Goal: Task Accomplishment & Management: Use online tool/utility

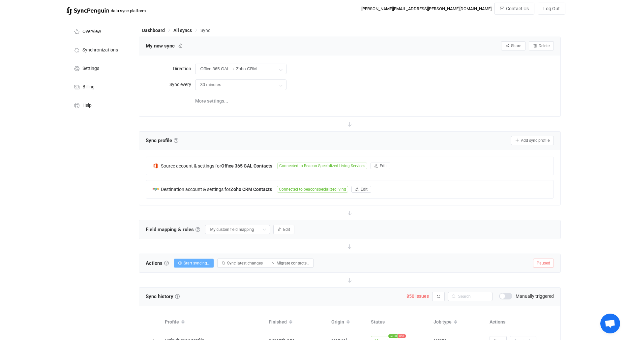
scroll to position [132, 0]
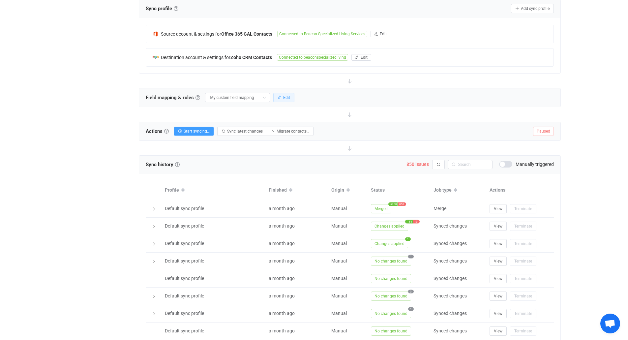
click at [278, 96] on icon "button" at bounding box center [280, 98] width 4 height 4
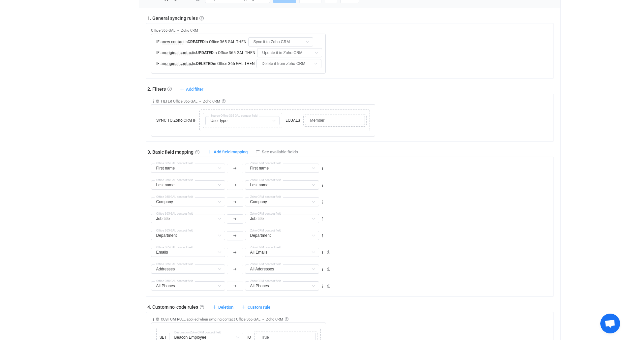
scroll to position [231, 0]
click at [266, 149] on span "See available fields" at bounding box center [280, 151] width 36 height 5
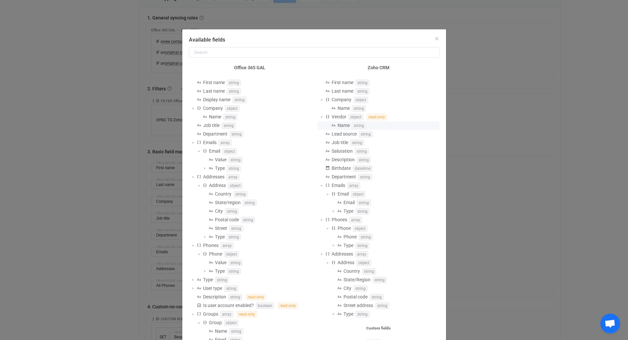
scroll to position [66, 0]
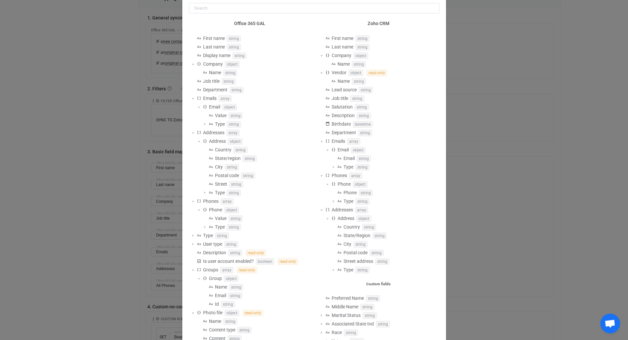
click at [505, 105] on div "Available fields Office 365 GAL First name string Last name string Display name…" at bounding box center [314, 170] width 628 height 340
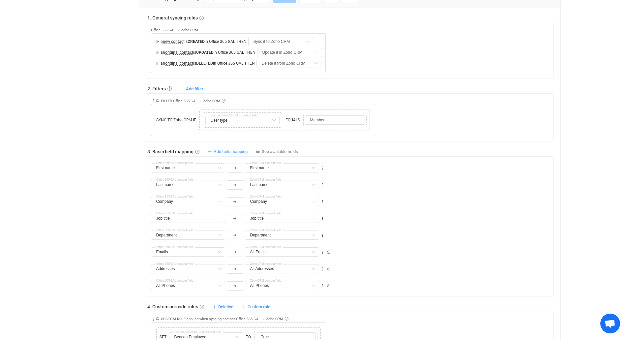
click at [231, 151] on span "Add field mapping" at bounding box center [231, 151] width 34 height 5
type input "First name"
type input "Last name"
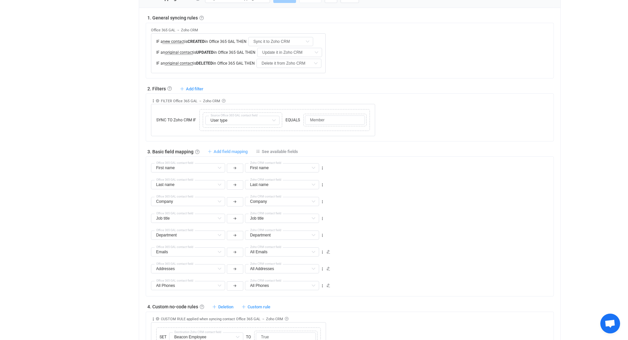
type input "Company"
type input "Job title"
type input "Department"
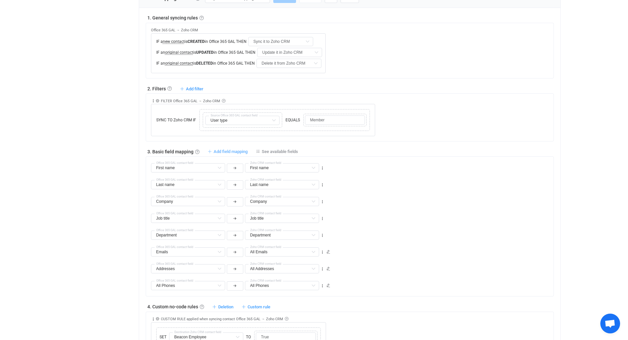
type input "Department"
type input "Emails"
type input "All Emails"
type input "Addresses"
type input "All Addresses"
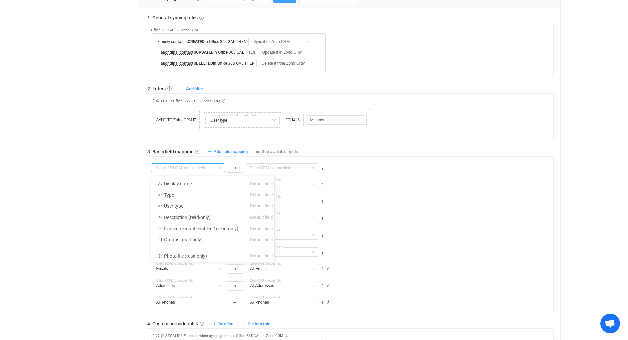
click at [196, 165] on input "text" at bounding box center [188, 167] width 74 height 9
type input "s"
click at [261, 149] on link "See available fields" at bounding box center [277, 151] width 42 height 5
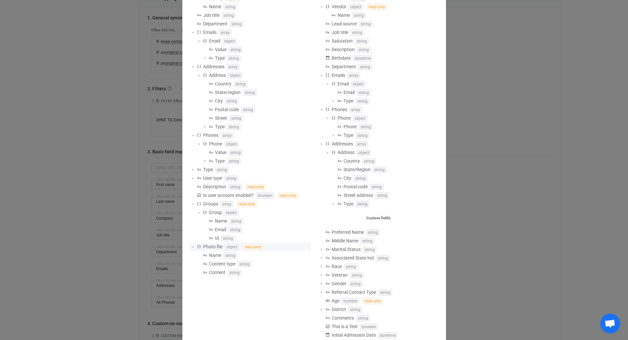
scroll to position [0, 0]
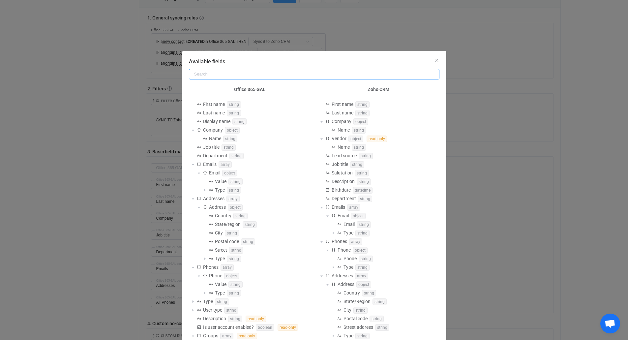
click at [239, 75] on input "Available fields" at bounding box center [314, 74] width 251 height 11
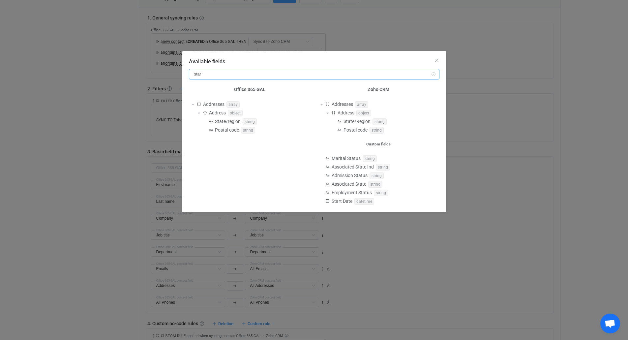
type input "start"
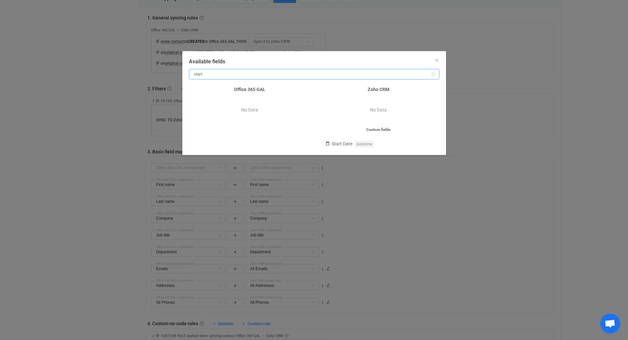
click at [237, 75] on input "start" at bounding box center [314, 74] width 251 height 11
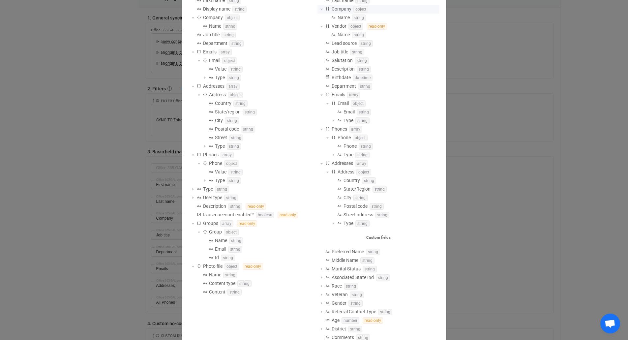
scroll to position [76, 0]
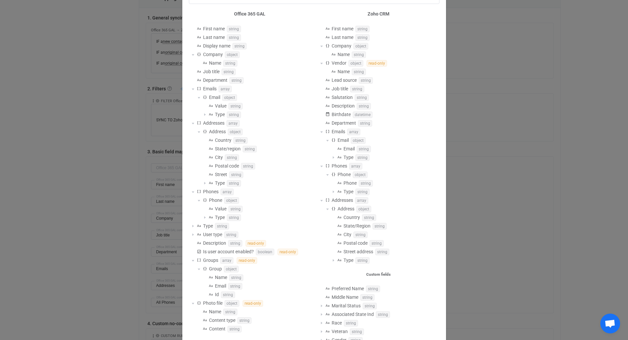
click at [530, 128] on div "Available fields Office 365 GAL First name string Last name string Display name…" at bounding box center [314, 170] width 628 height 340
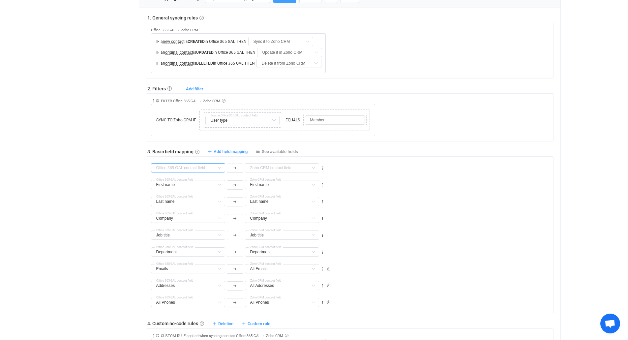
click at [211, 169] on input "text" at bounding box center [188, 167] width 74 height 9
click at [472, 183] on div "First name First name Default field Display name Default field Type Default fie…" at bounding box center [352, 181] width 403 height 17
click at [210, 166] on input "text" at bounding box center [188, 167] width 74 height 9
click at [189, 181] on span "Display name" at bounding box center [177, 183] width 27 height 5
type input "Display name"
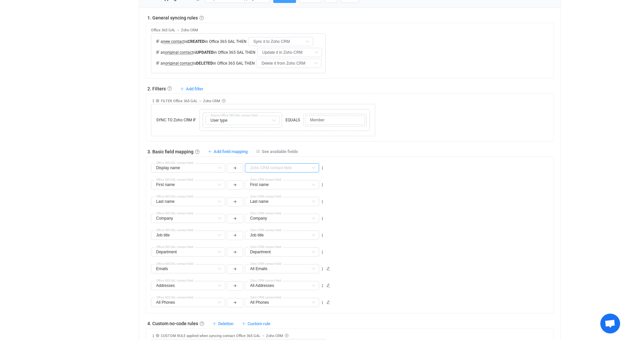
click at [275, 169] on input "text" at bounding box center [282, 167] width 74 height 9
click at [283, 228] on span "Preferred Name" at bounding box center [274, 228] width 32 height 5
type input "Preferred Name"
click at [231, 149] on span "Add field mapping" at bounding box center [231, 151] width 34 height 5
type input "Display name"
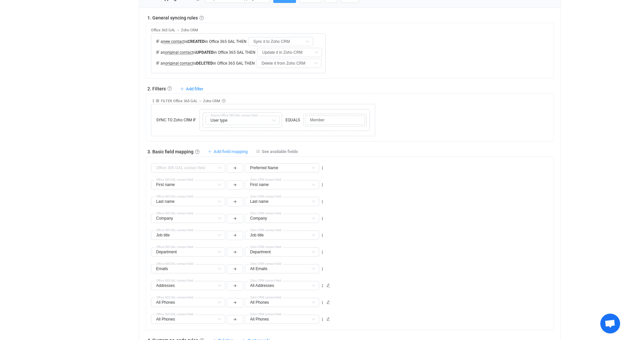
type input "Preferred Name"
type input "First name"
type input "Last name"
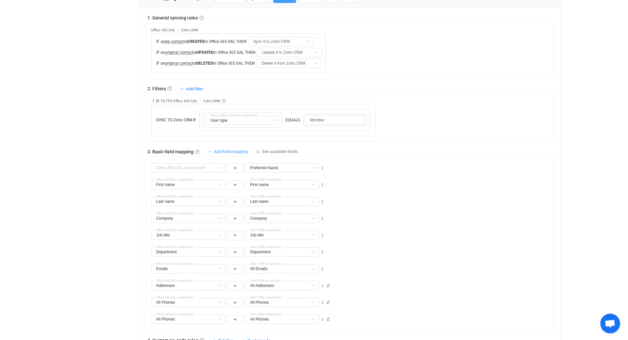
type input "Company"
type input "Job title"
type input "Department"
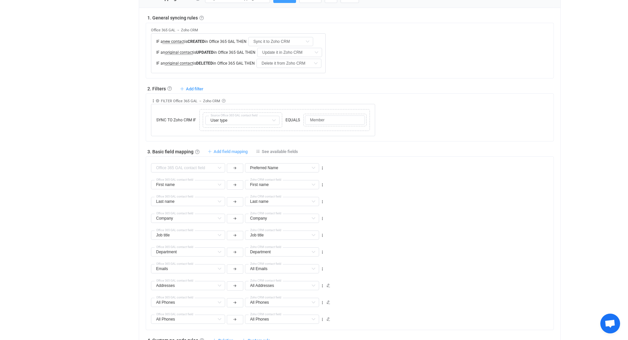
type input "Department"
type input "Emails"
type input "All Emails"
type input "Addresses"
type input "All Addresses"
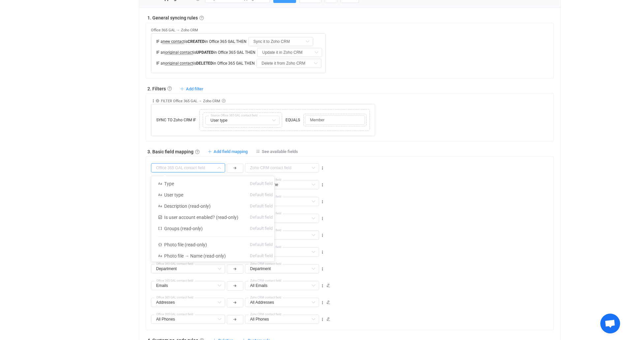
click at [199, 170] on input "text" at bounding box center [188, 167] width 74 height 9
click at [194, 186] on li "Type Default field" at bounding box center [215, 183] width 128 height 11
type input "Type"
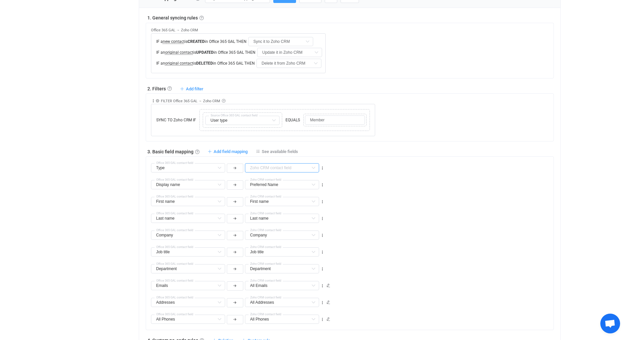
click at [276, 167] on input "text" at bounding box center [282, 167] width 74 height 9
click at [273, 168] on input "text" at bounding box center [282, 167] width 74 height 9
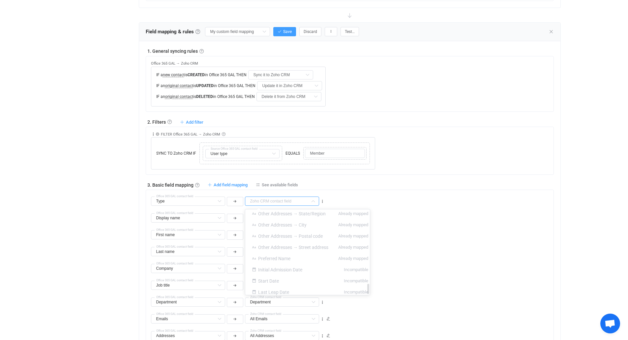
scroll to position [132, 0]
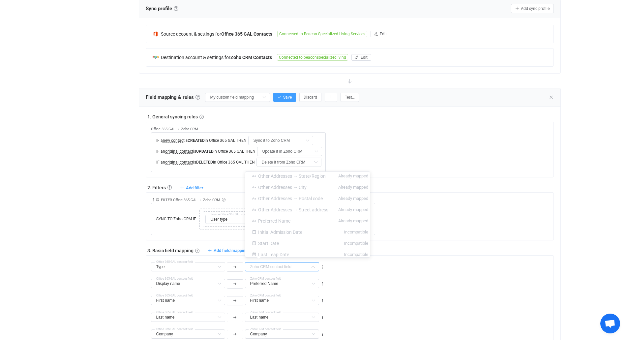
click at [464, 246] on div "1. General syncing rules General syncing rules Control how SyncPengin reacts to…" at bounding box center [350, 307] width 408 height 389
click at [221, 266] on icon at bounding box center [219, 266] width 8 height 9
click at [212, 267] on input "text" at bounding box center [188, 266] width 74 height 9
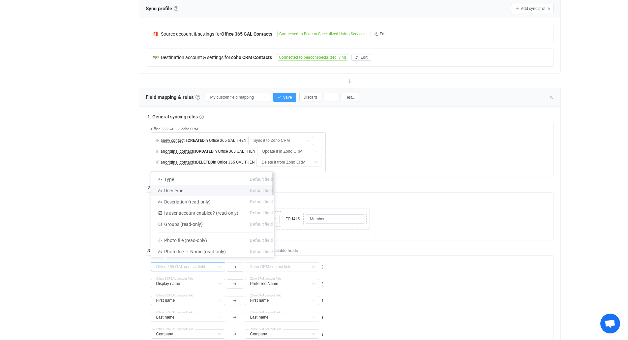
click at [204, 193] on li "User type Default field" at bounding box center [215, 190] width 128 height 11
type input "User type"
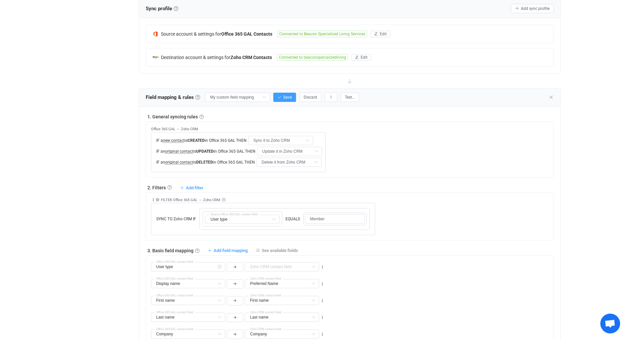
click at [220, 266] on icon at bounding box center [219, 266] width 8 height 9
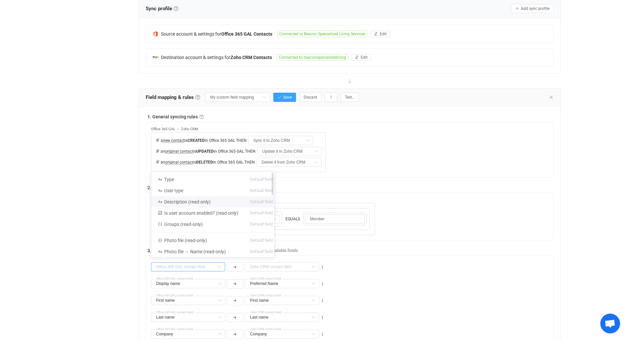
click at [220, 203] on li "Description (read-only) Default field" at bounding box center [215, 201] width 128 height 11
type input "Description (read-only)"
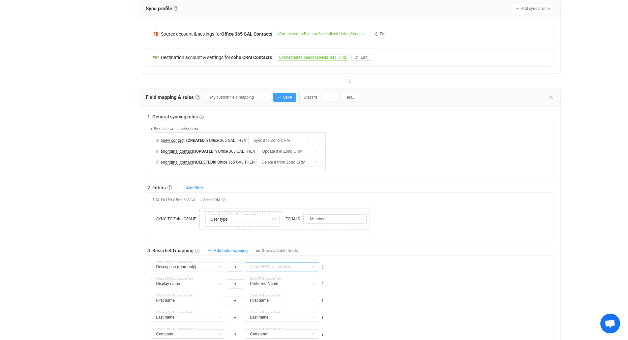
click at [260, 266] on input "text" at bounding box center [282, 266] width 74 height 9
click at [298, 200] on li "Description Default field" at bounding box center [310, 201] width 130 height 11
type input "Description"
click at [231, 249] on span "Add field mapping" at bounding box center [231, 250] width 34 height 5
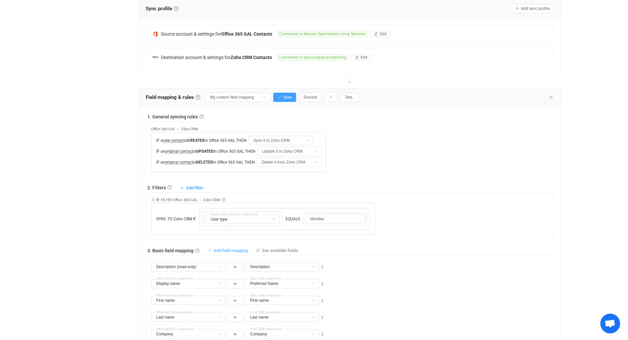
type input "Description (read-only)"
type input "Description"
type input "Display name"
type input "Preferred Name"
type input "First name"
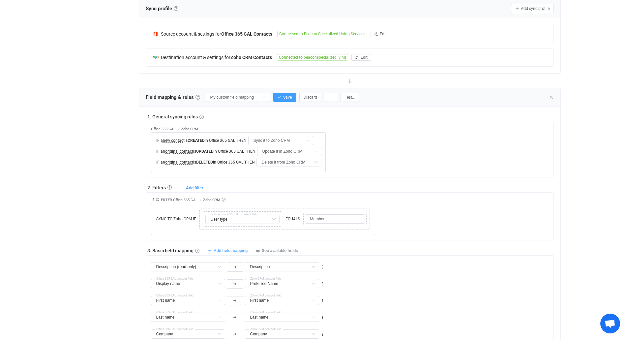
type input "First name"
type input "Last name"
type input "Company"
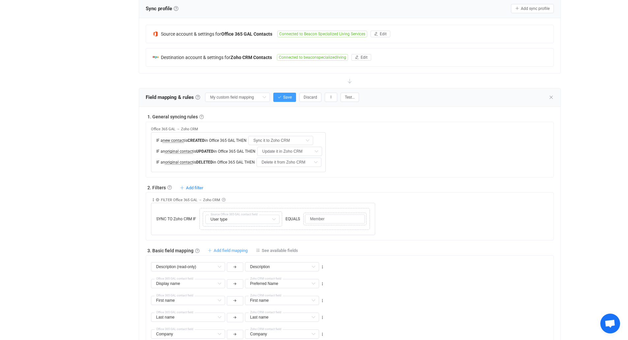
type input "Job title"
type input "Department"
type input "Emails"
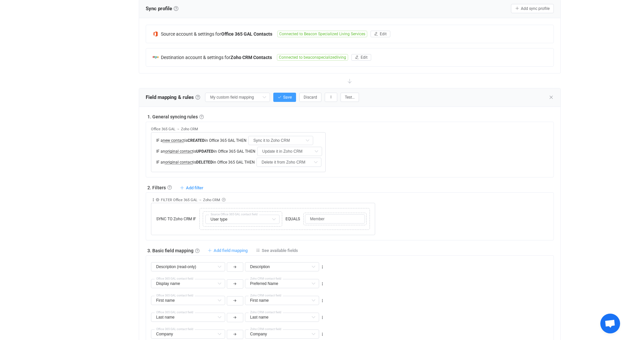
type input "All Emails"
type input "Addresses"
type input "All Addresses"
click at [213, 264] on input "text" at bounding box center [188, 266] width 74 height 9
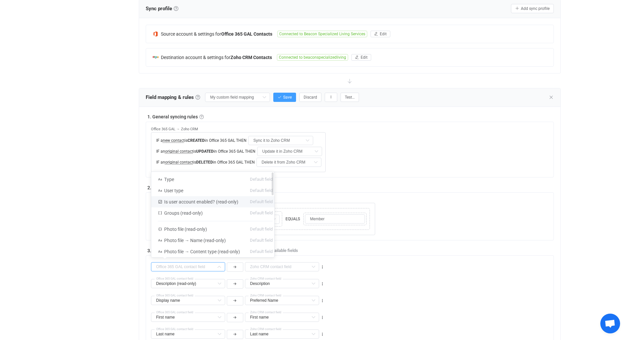
click at [202, 201] on span "Is user account enabled? (read-only)" at bounding box center [201, 201] width 74 height 5
type input "Is user account enabled? (read-only)"
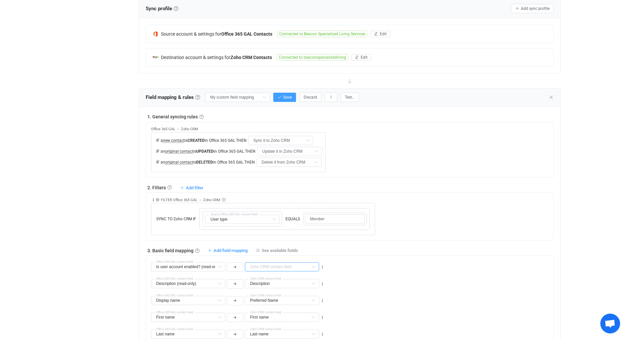
click at [273, 267] on input "text" at bounding box center [282, 266] width 74 height 9
click at [218, 266] on icon at bounding box center [219, 266] width 8 height 9
click at [323, 267] on icon at bounding box center [322, 267] width 5 height 5
click at [306, 305] on li "Delete" at bounding box center [302, 306] width 43 height 12
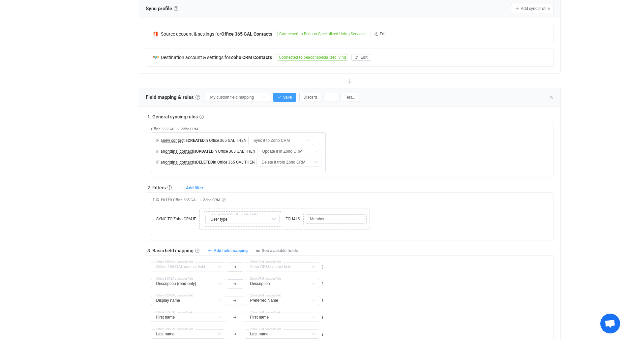
type input "Description (read-only)"
type input "Description"
type input "Display name"
type input "Preferred Name"
type input "First name"
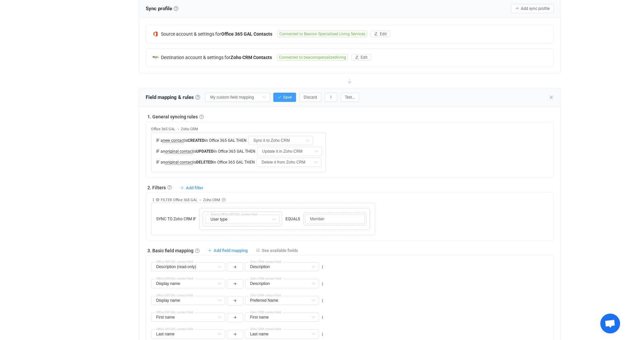
type input "First name"
type input "Last name"
type input "Company"
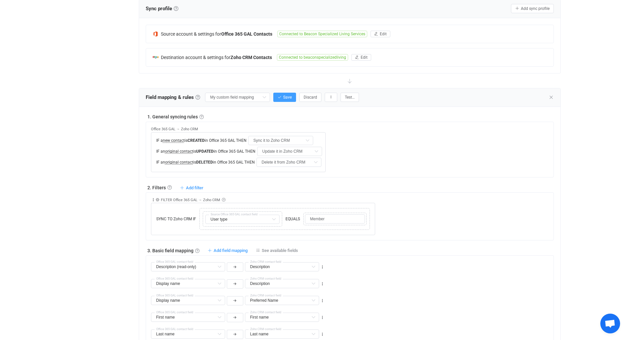
type input "Job title"
type input "Department"
type input "Emails"
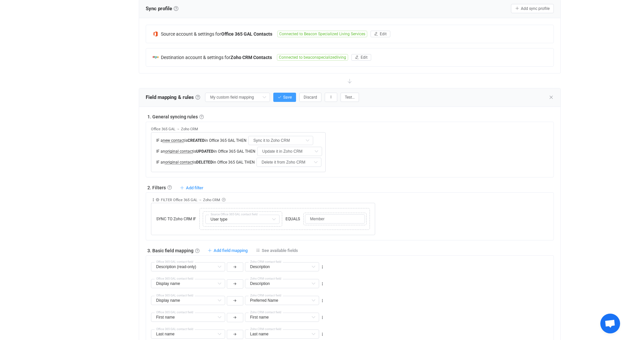
type input "All Emails"
type input "Addresses"
type input "All Addresses"
type input "All Phones"
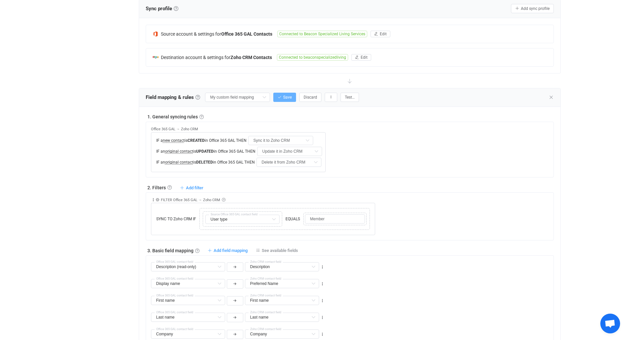
click at [286, 97] on span "Save" at bounding box center [287, 97] width 9 height 5
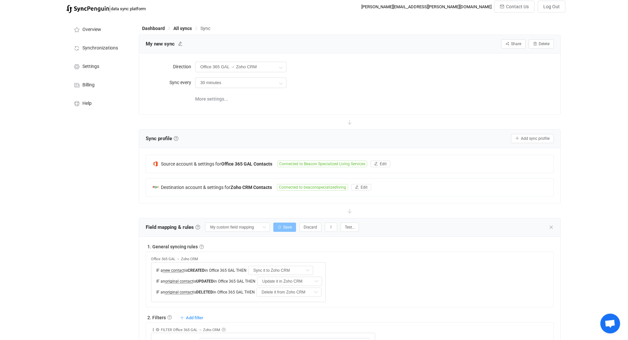
scroll to position [0, 0]
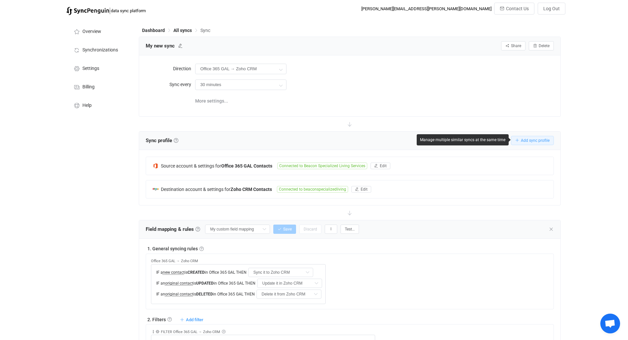
click at [525, 136] on button "Add sync profile" at bounding box center [532, 140] width 43 height 9
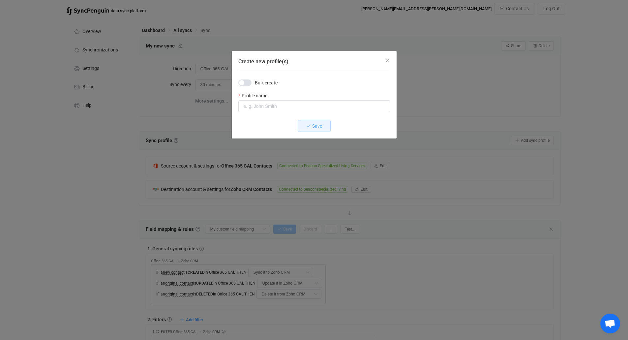
click at [245, 84] on span "Create new profile(s)" at bounding box center [244, 82] width 13 height 7
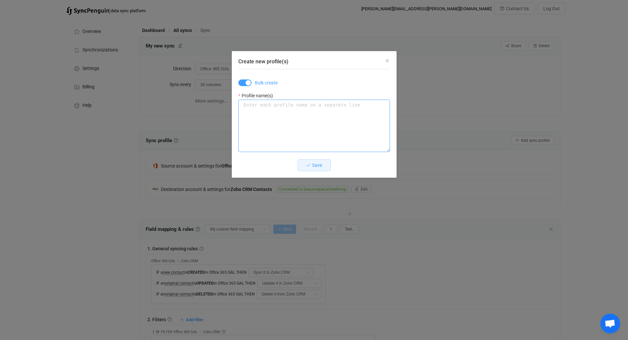
drag, startPoint x: 263, startPoint y: 115, endPoint x: 254, endPoint y: 83, distance: 33.7
click at [263, 114] on textarea "Create new profile(s)" at bounding box center [314, 126] width 152 height 52
click at [245, 82] on span "Create new profile(s)" at bounding box center [244, 82] width 13 height 7
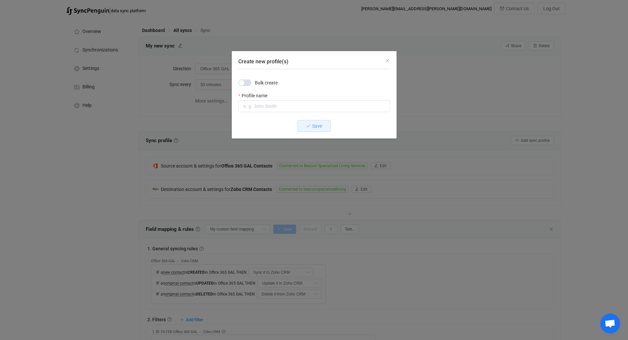
click at [269, 112] on div "Create new profile(s)" at bounding box center [314, 106] width 152 height 13
click at [270, 109] on input "Create new profile(s)" at bounding box center [314, 106] width 152 height 12
click at [386, 59] on icon "Close" at bounding box center [387, 60] width 5 height 5
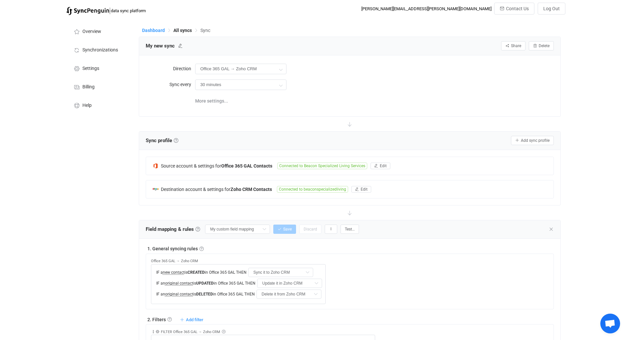
click at [147, 30] on span "Dashboard" at bounding box center [153, 30] width 23 height 5
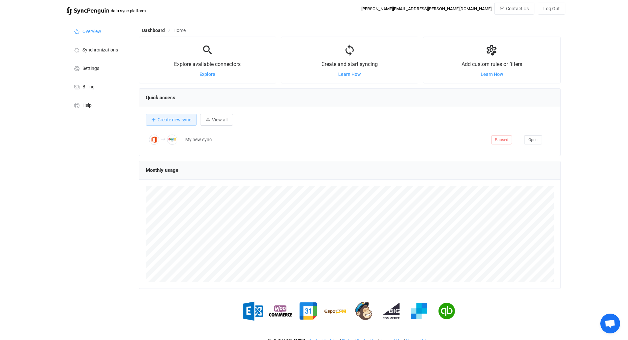
scroll to position [128, 422]
click at [181, 120] on span "Create new sync" at bounding box center [175, 119] width 34 height 5
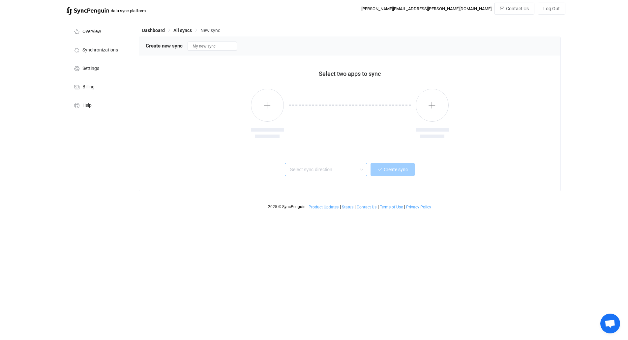
click at [340, 173] on input "text" at bounding box center [326, 169] width 82 height 13
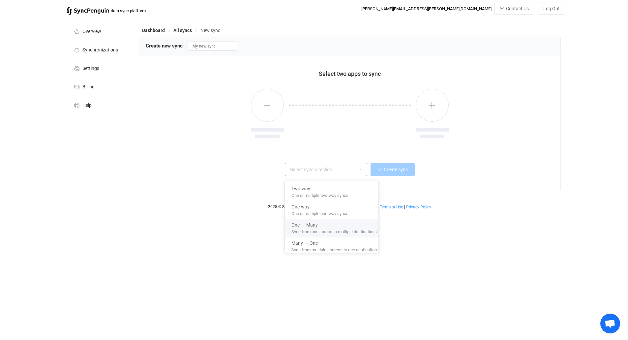
click at [342, 231] on span "Sync from one source to multiple destinations" at bounding box center [334, 230] width 85 height 7
type input "One → Many"
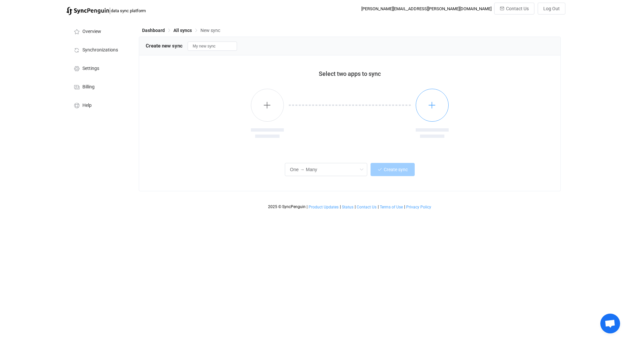
click at [431, 108] on icon "button" at bounding box center [432, 105] width 8 height 8
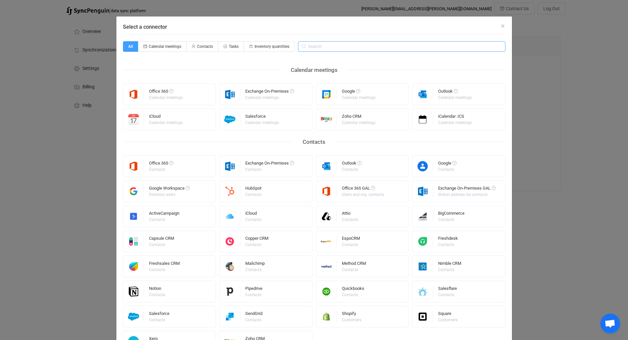
click at [332, 45] on input "Select a connector" at bounding box center [401, 46] width 207 height 11
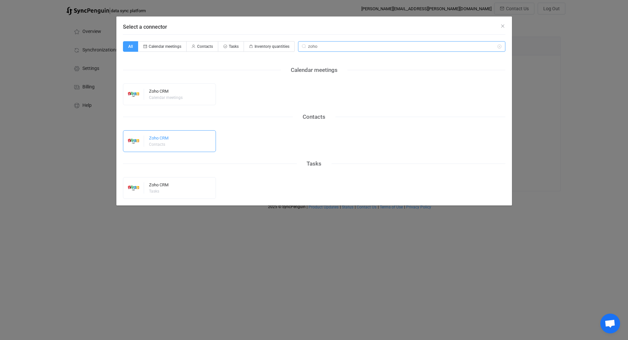
type input "zoho"
click at [179, 141] on div "Zoho CRM Contacts" at bounding box center [169, 141] width 93 height 22
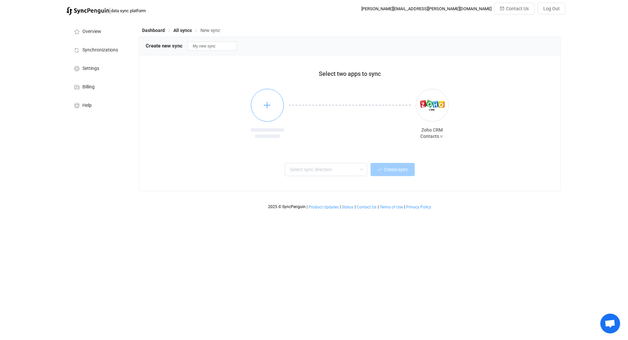
click at [261, 104] on button "button" at bounding box center [267, 105] width 33 height 33
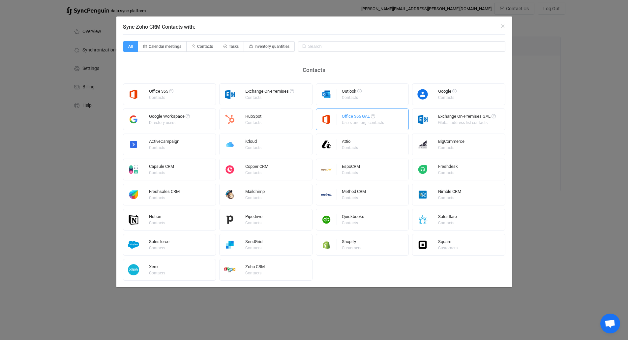
click at [351, 124] on div "Users and org. contacts" at bounding box center [363, 123] width 42 height 4
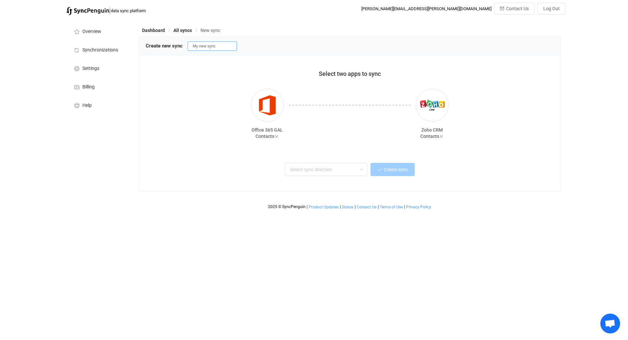
click at [207, 46] on input "My new sync" at bounding box center [212, 46] width 49 height 9
click at [208, 47] on input "Zoho" at bounding box center [212, 46] width 49 height 9
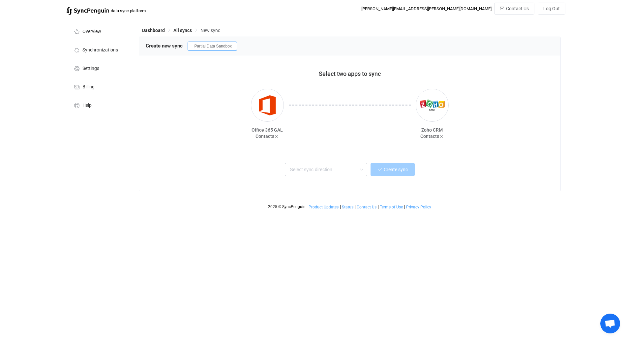
type input "Zoho - Partial Data Sandbox"
click at [339, 172] on input "text" at bounding box center [326, 169] width 82 height 13
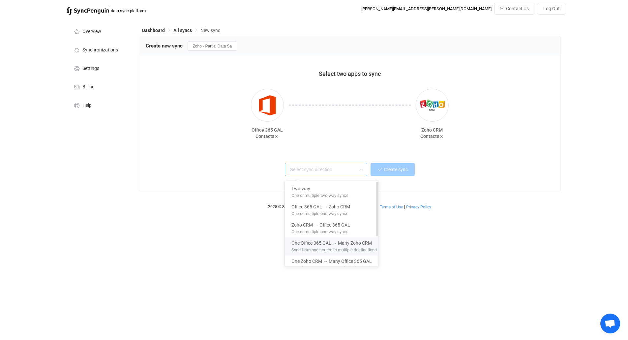
click at [327, 247] on span "Sync from one source to multiple destinations" at bounding box center [334, 248] width 85 height 7
type input "One Office 365 GAL → Many Zoho CRM"
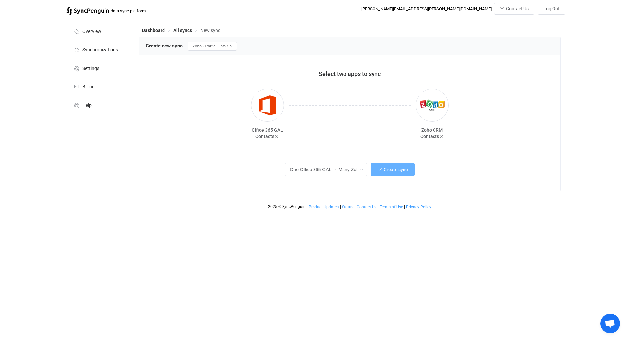
click at [385, 168] on span "Create sync" at bounding box center [396, 169] width 24 height 5
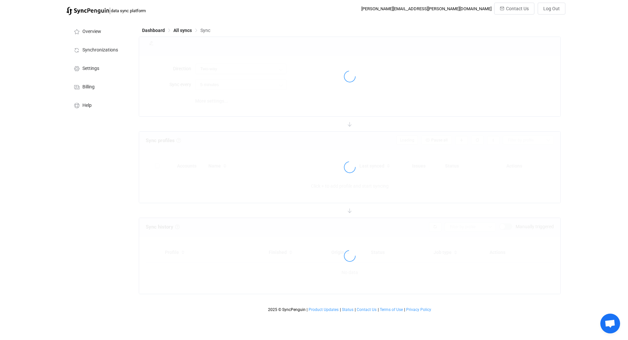
type input "Office 365 GAL → Zoho CRM (one to many)"
type input "30 minutes"
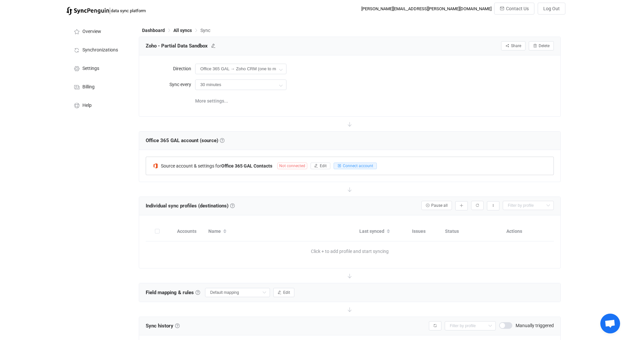
click at [237, 167] on b "Office 365 GAL Contacts" at bounding box center [246, 165] width 51 height 5
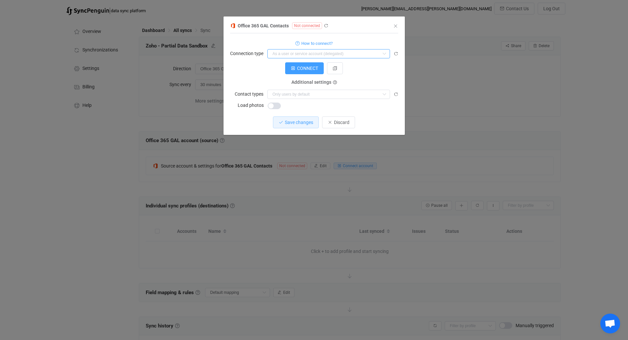
click at [299, 51] on input "dialog" at bounding box center [328, 53] width 123 height 9
click at [297, 80] on span "As an application" at bounding box center [291, 80] width 35 height 5
type input "As an application"
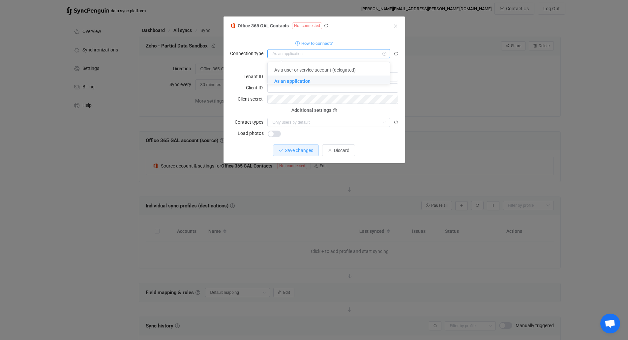
click at [320, 52] on input "dialog" at bounding box center [328, 53] width 123 height 9
click at [314, 78] on li "As an application" at bounding box center [331, 81] width 127 height 11
type input "As an application"
click at [299, 83] on span "As an application" at bounding box center [292, 80] width 36 height 5
type input "As an application"
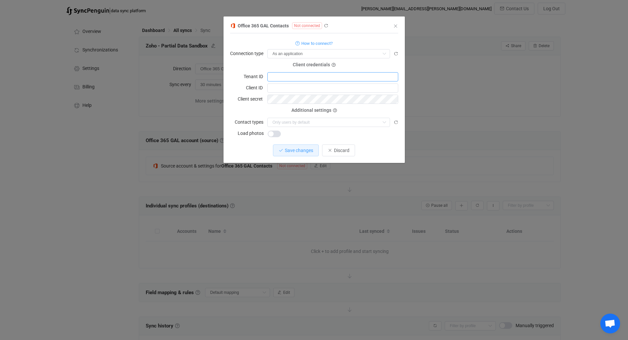
click at [296, 75] on input "dialog" at bounding box center [332, 76] width 131 height 9
paste input "7377e3e4-e31c-4f36-8709-c5346fbf3e59"
type input "7377e3e4-e31c-4f36-8709-c5346fbf3e59"
click at [280, 89] on input "dialog" at bounding box center [332, 87] width 131 height 9
paste input "2d20c34a-46fc-49b0-81f7-a329864adc3e"
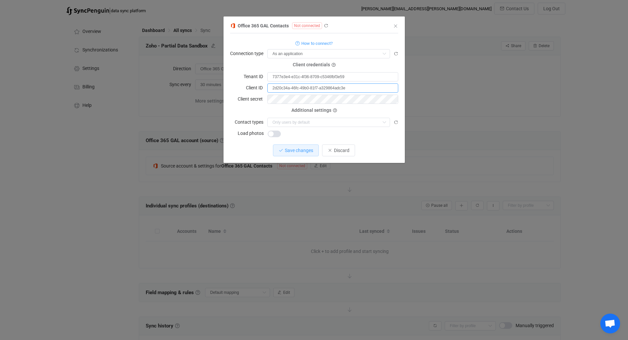
click at [290, 87] on input "2d20c34a-46fc-49b0-81f7-a329864adc3e" at bounding box center [332, 87] width 131 height 9
paste input "569b44d6-36a6-4872-9712-841f9beceae1"
click at [302, 121] on input "dialog" at bounding box center [325, 122] width 107 height 5
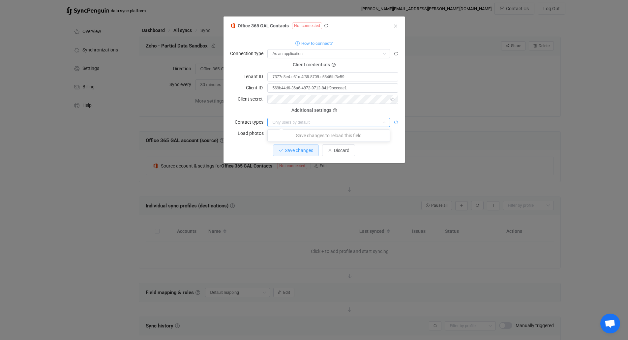
click at [397, 121] on icon "dialog" at bounding box center [396, 122] width 5 height 5
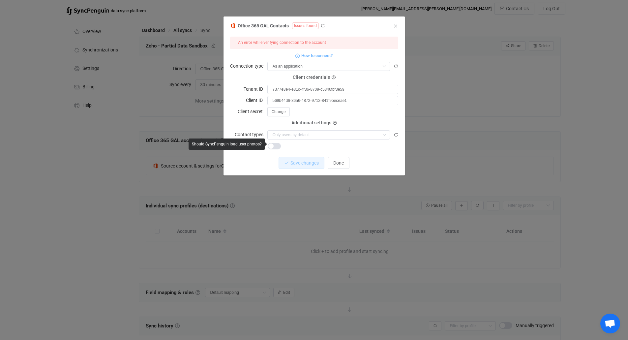
click at [277, 143] on span "dialog" at bounding box center [274, 146] width 13 height 7
click at [291, 161] on span "Save changes" at bounding box center [299, 162] width 28 height 5
click at [294, 98] on input "569b44d6-36a6-4872-9712-841f9beceae1" at bounding box center [332, 100] width 131 height 9
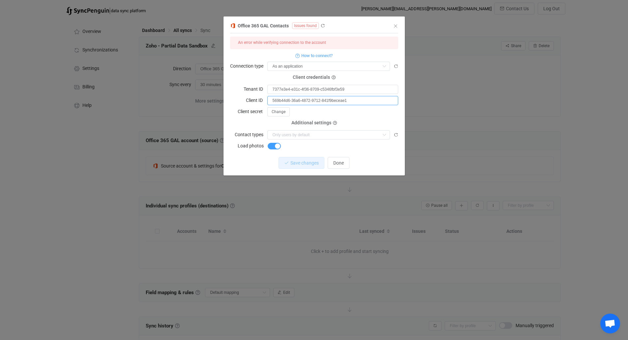
paste input "2d20c34a-46fc-49b0-81f7-a329864adc3e"
type input "2d20c34a-46fc-49b0-81f7-a329864adc3e"
click at [301, 157] on button "Save changes" at bounding box center [296, 163] width 46 height 12
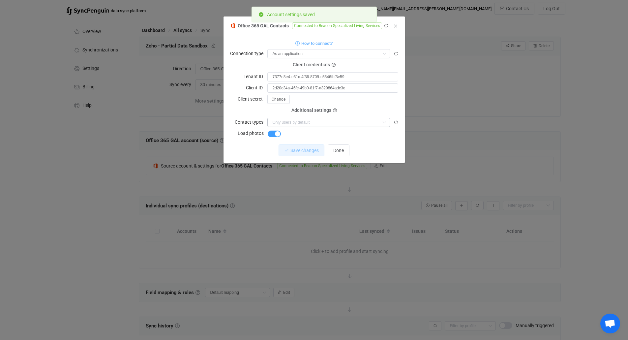
click at [327, 118] on input "dialog" at bounding box center [328, 122] width 123 height 9
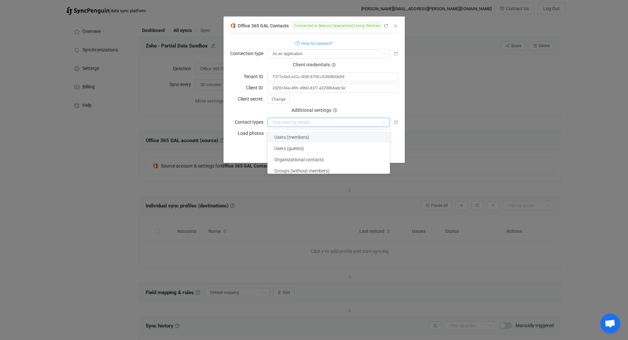
click at [307, 135] on span "Users (members)" at bounding box center [291, 137] width 35 height 5
click at [401, 103] on div "Office 365 GAL Contacts Connected to Beacon Specialized Living Services 1 { { "…" at bounding box center [314, 91] width 181 height 141
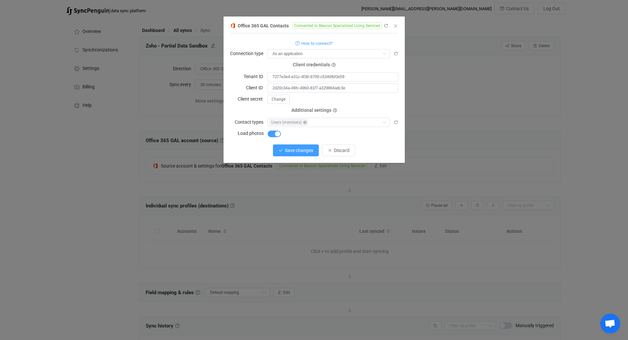
click at [299, 149] on span "Save changes" at bounding box center [299, 150] width 28 height 5
click at [343, 150] on span "Done" at bounding box center [338, 150] width 11 height 5
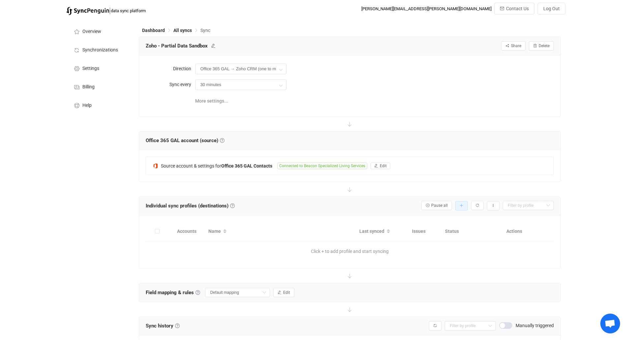
click at [464, 203] on button "button" at bounding box center [461, 205] width 13 height 9
click at [442, 225] on li "Add manually…" at bounding box center [438, 223] width 56 height 12
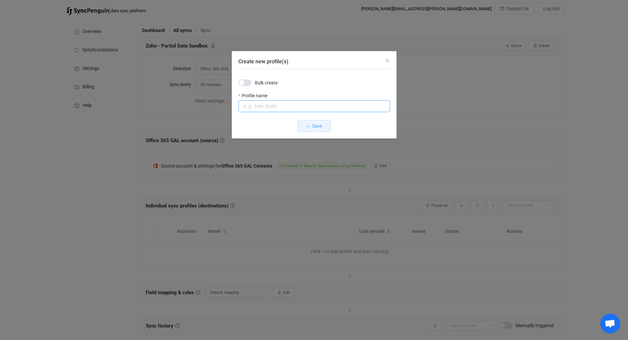
click at [260, 108] on input "Create new profile(s)" at bounding box center [314, 106] width 152 height 12
click at [281, 109] on input "Zoho Sandbox" at bounding box center [314, 106] width 152 height 12
click at [269, 105] on input "Zo ho Sandbox" at bounding box center [314, 106] width 152 height 12
click at [271, 105] on input "Zo ho Sandbox" at bounding box center [314, 106] width 152 height 12
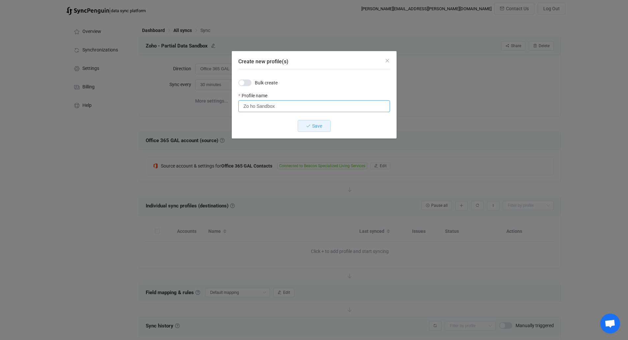
drag, startPoint x: 276, startPoint y: 105, endPoint x: 242, endPoint y: 106, distance: 34.6
click at [242, 106] on input "Zo ho Sandbox" at bounding box center [314, 106] width 152 height 12
type input "Zoho Partial Data Sandbox"
click at [312, 123] on button "Save" at bounding box center [314, 126] width 33 height 12
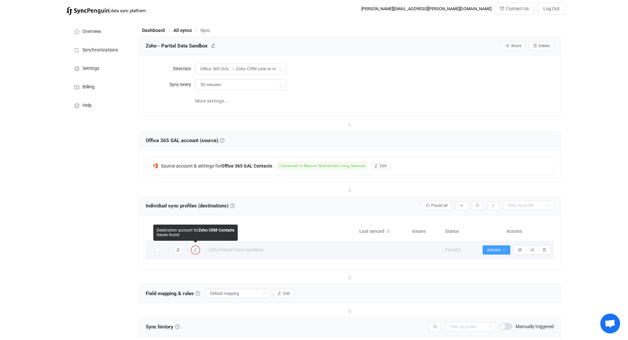
click at [196, 250] on icon "button" at bounding box center [196, 250] width 4 height 4
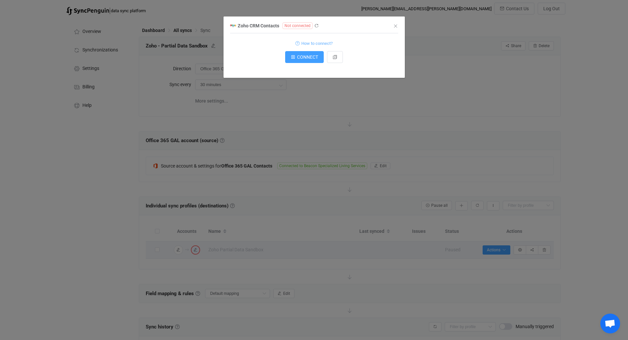
click at [310, 43] on span "How to connect?" at bounding box center [316, 44] width 31 height 8
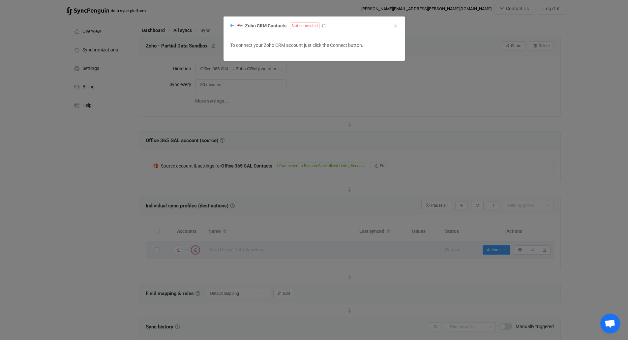
click at [233, 26] on icon "dialog" at bounding box center [232, 25] width 4 height 5
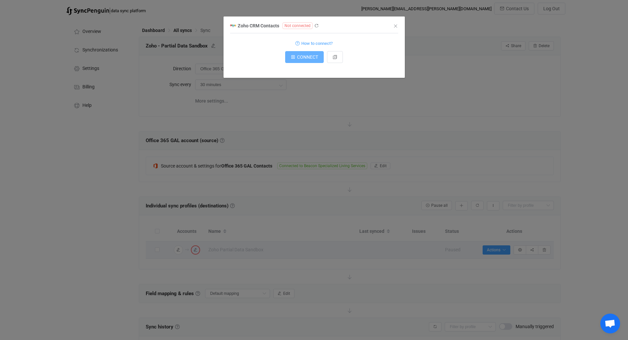
click at [304, 53] on button "CONNECT" at bounding box center [304, 57] width 39 height 12
click at [396, 26] on icon "Close" at bounding box center [395, 25] width 5 height 5
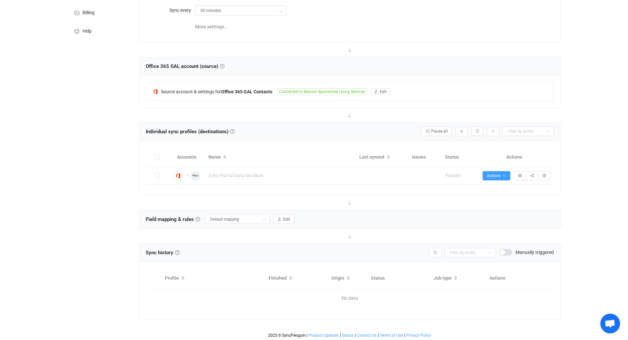
scroll to position [75, 0]
click at [256, 220] on input "Default mapping" at bounding box center [237, 218] width 65 height 9
click at [248, 273] on span "My custom field mapping" at bounding box center [238, 273] width 51 height 11
type input "My custom field mapping"
click at [289, 222] on button "Edit" at bounding box center [283, 218] width 21 height 9
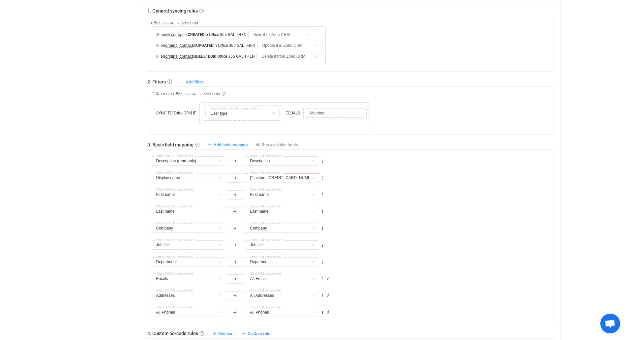
scroll to position [305, 0]
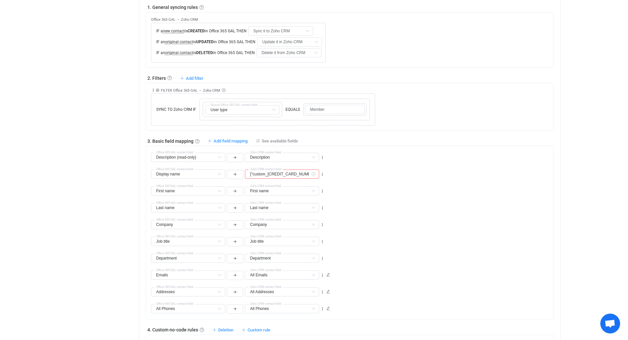
click at [310, 172] on icon at bounding box center [313, 174] width 8 height 9
click at [307, 172] on input "text" at bounding box center [282, 174] width 74 height 9
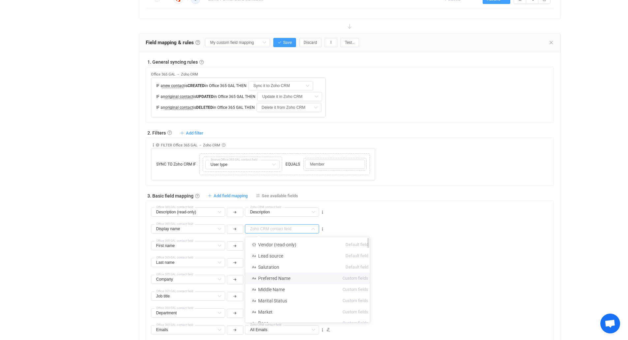
scroll to position [206, 0]
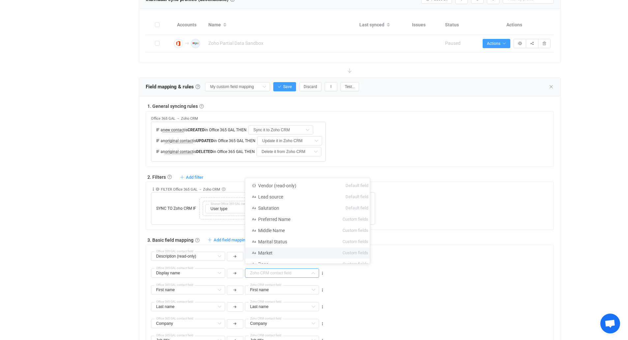
click at [455, 266] on div "Display name Display name Default field Type Default field User type Default fi…" at bounding box center [352, 270] width 403 height 17
click at [292, 272] on input "text" at bounding box center [282, 272] width 74 height 9
click at [296, 217] on li "Preferred Name Custom fields" at bounding box center [310, 219] width 130 height 11
type input "Preferred Name"
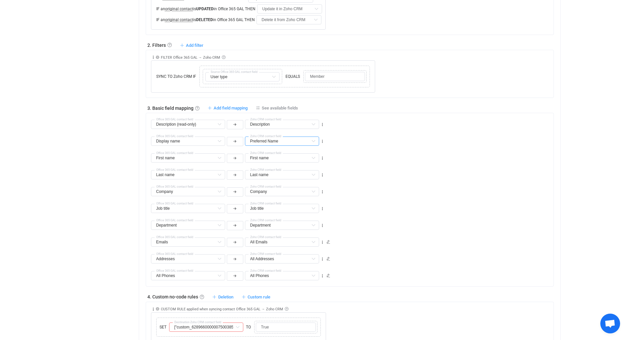
scroll to position [305, 0]
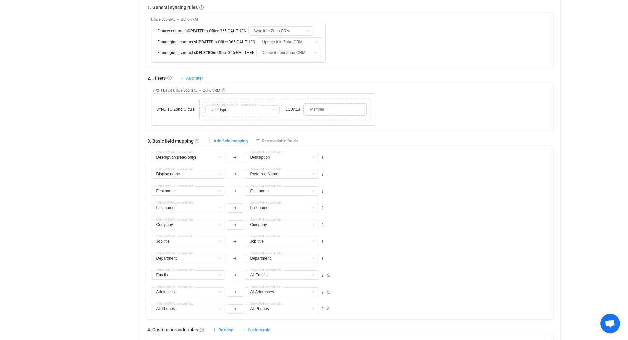
click at [153, 89] on icon at bounding box center [153, 90] width 5 height 5
click at [80, 127] on div "Overview Synchronizations Settings Billing Help" at bounding box center [99, 115] width 73 height 805
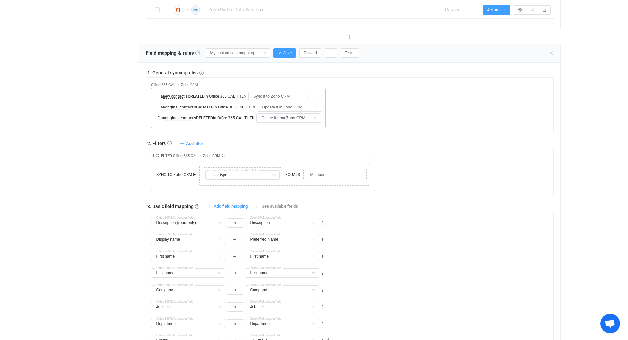
scroll to position [239, 0]
click at [331, 54] on icon "button" at bounding box center [331, 54] width 4 height 4
click at [308, 95] on li "Clone this mapping…" at bounding box center [304, 95] width 62 height 12
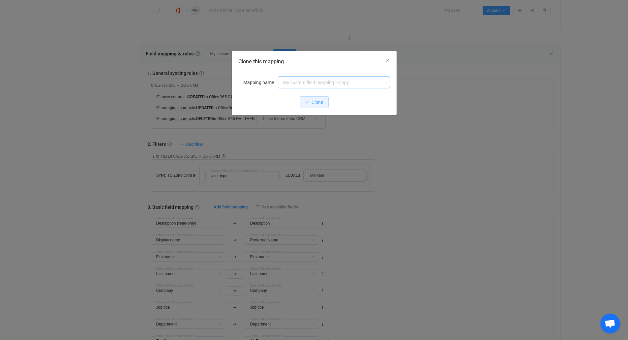
click at [306, 84] on input "Clone this mapping" at bounding box center [334, 83] width 112 height 12
type input "Sandbox Mapping"
click at [312, 99] on button "Clone" at bounding box center [314, 102] width 29 height 12
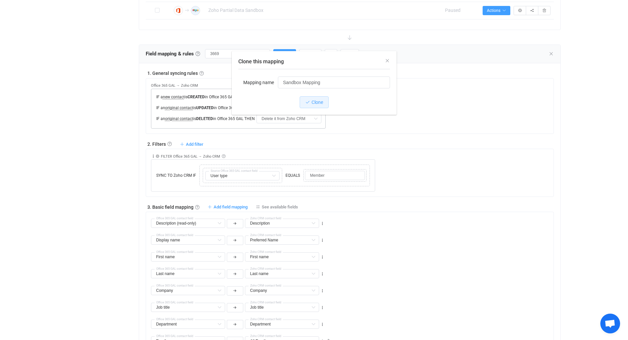
type input "Sandbox Mapping"
type input "["custom_6289660000001216005"]"
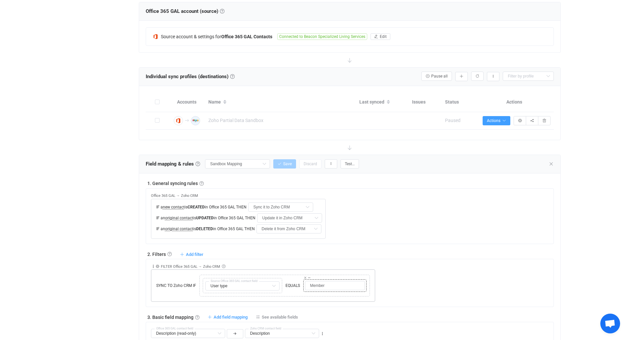
scroll to position [141, 0]
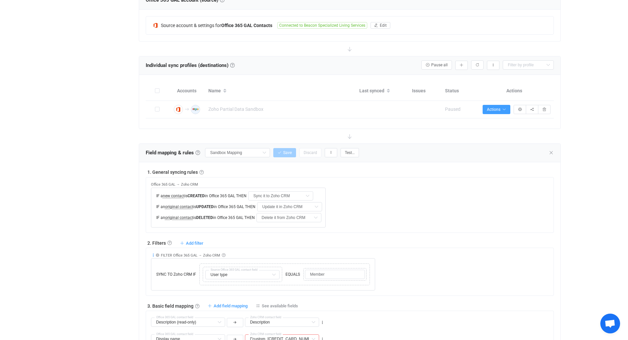
click at [154, 254] on icon at bounding box center [153, 255] width 5 height 5
click at [136, 306] on li "Delete" at bounding box center [132, 306] width 43 height 12
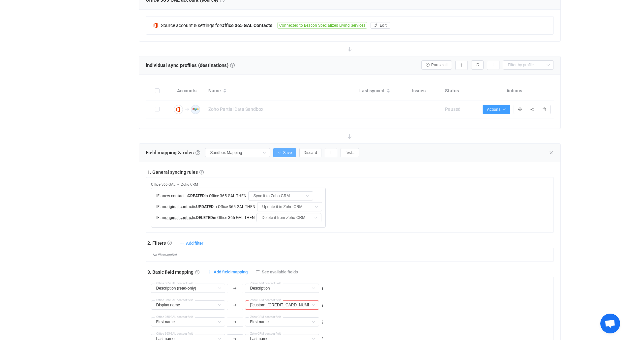
click at [287, 151] on span "Save" at bounding box center [287, 152] width 9 height 5
click at [303, 305] on input "["custom_6289660000001216005"]" at bounding box center [282, 304] width 74 height 9
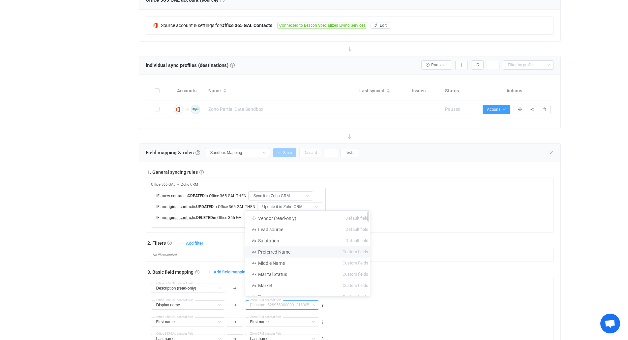
click at [280, 253] on span "Preferred Name" at bounding box center [274, 251] width 32 height 5
type input "Preferred Name"
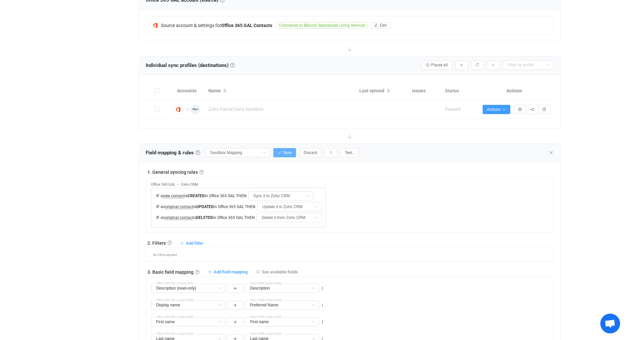
click at [282, 150] on button "Save" at bounding box center [284, 152] width 23 height 9
click at [196, 244] on span "Add filter" at bounding box center [194, 243] width 17 height 5
click at [153, 256] on li "Sync contact to Zoho CRM if …" at bounding box center [154, 258] width 95 height 12
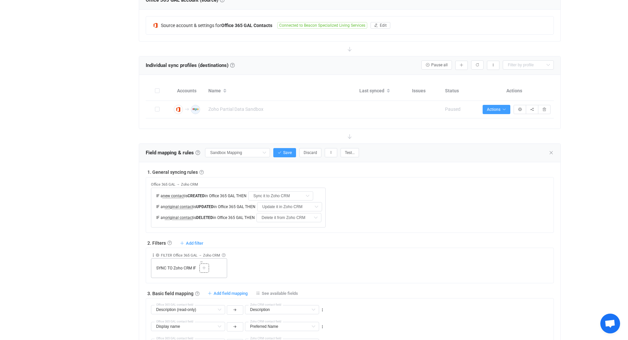
click at [203, 268] on icon at bounding box center [204, 268] width 4 height 4
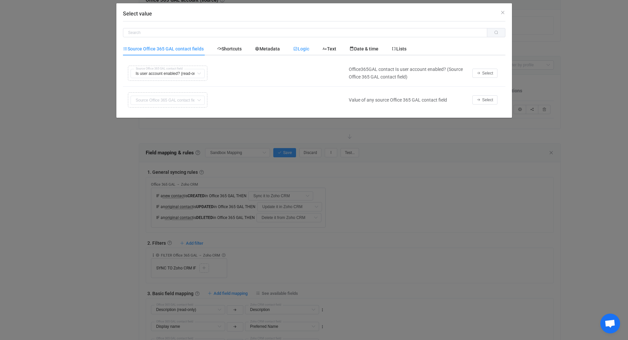
click at [301, 44] on div "Logic" at bounding box center [301, 48] width 29 height 13
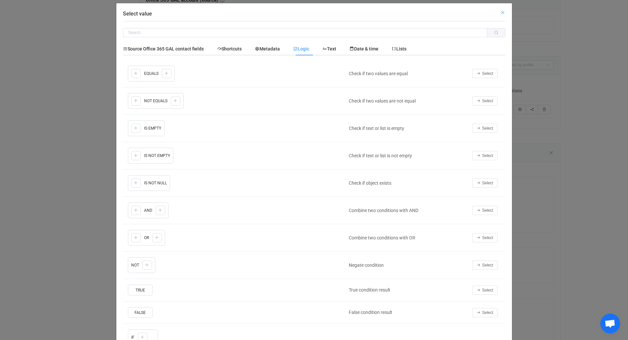
click at [500, 12] on icon "Close" at bounding box center [502, 12] width 5 height 5
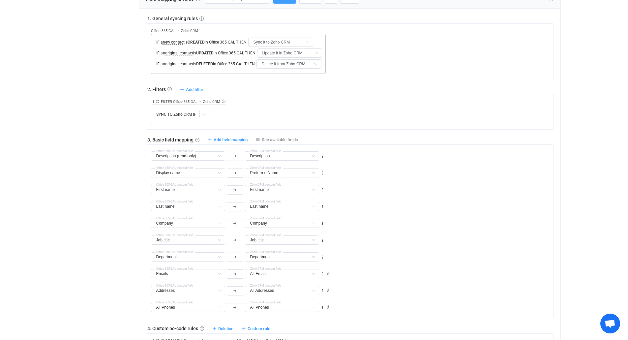
scroll to position [206, 0]
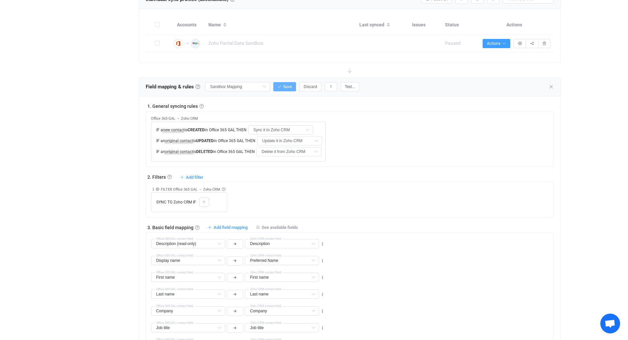
click at [284, 85] on span "Save" at bounding box center [287, 86] width 9 height 5
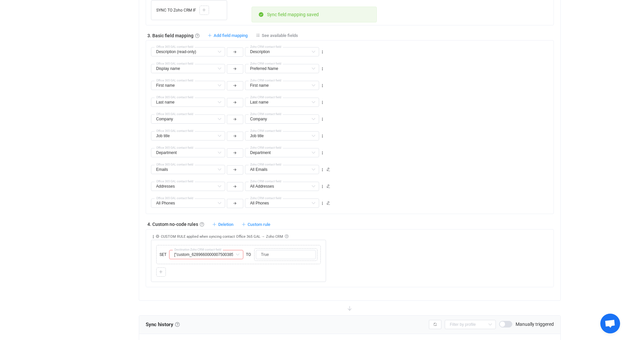
scroll to position [404, 0]
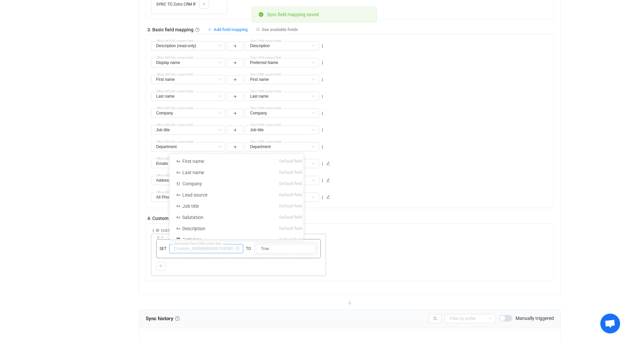
click at [216, 247] on input "text" at bounding box center [206, 248] width 74 height 9
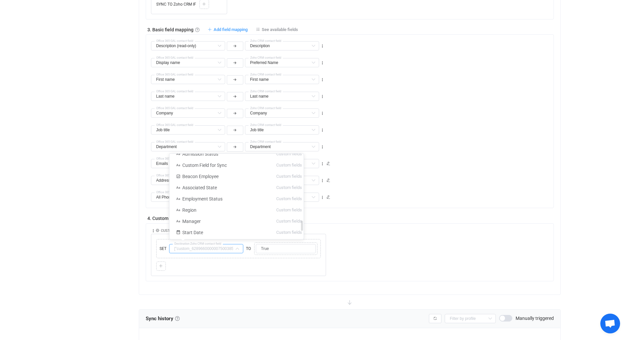
scroll to position [561, 0]
click at [224, 193] on li "Beacon Employee Custom fields" at bounding box center [239, 192] width 139 height 11
type input "Beacon Employee"
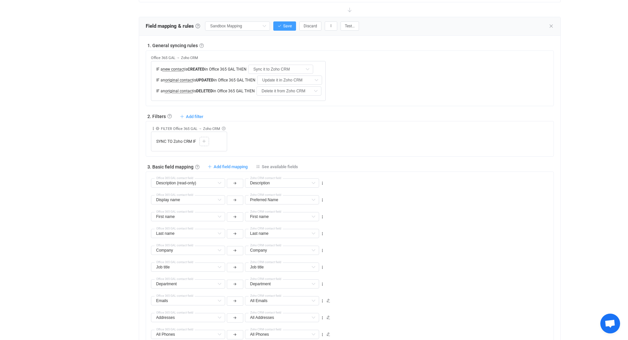
scroll to position [206, 0]
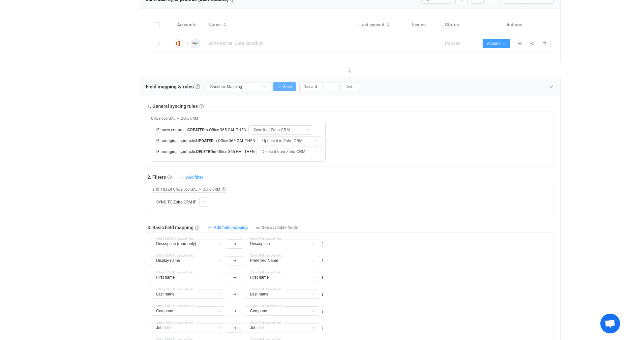
click at [279, 85] on icon "button" at bounding box center [280, 87] width 4 height 4
click at [204, 202] on icon at bounding box center [204, 202] width 4 height 4
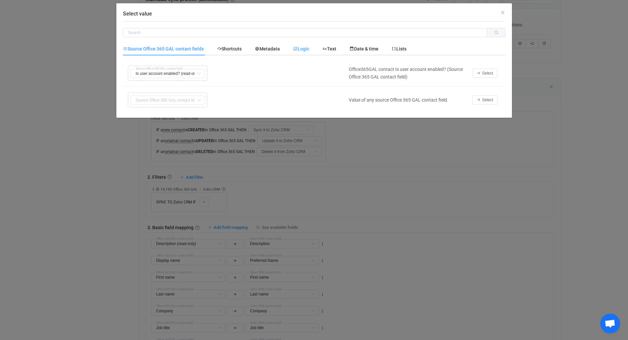
click at [304, 49] on span "Logic" at bounding box center [301, 48] width 16 height 5
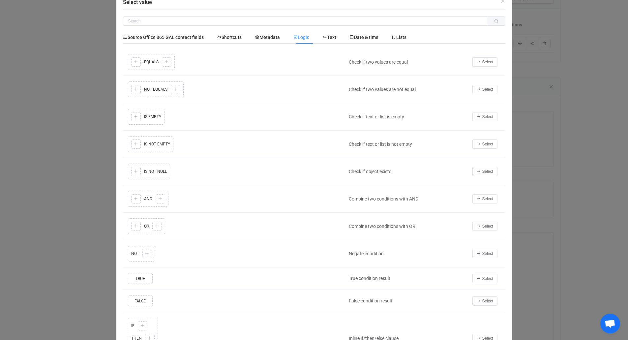
scroll to position [0, 0]
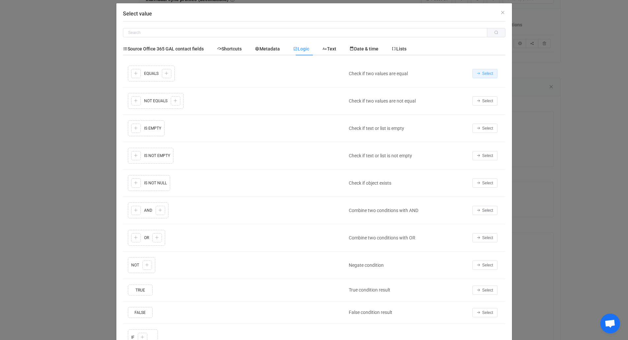
click at [485, 75] on span "Select" at bounding box center [488, 73] width 11 height 5
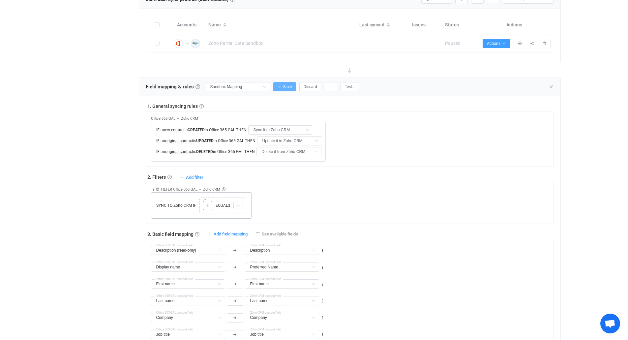
click at [210, 206] on div at bounding box center [207, 206] width 6 height 6
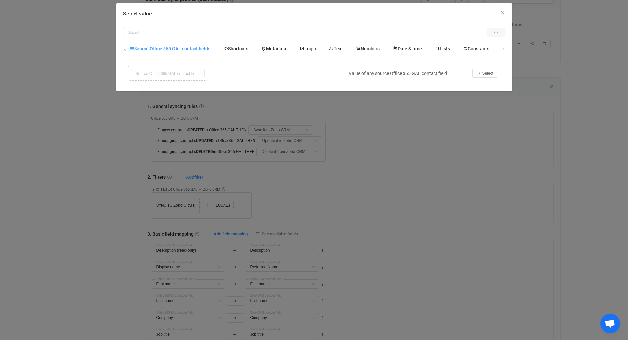
click at [159, 76] on div "Copy Cut Replace TYPE MISMATCH First name Default field Last name Default field…" at bounding box center [234, 73] width 216 height 18
click at [485, 73] on span "Select" at bounding box center [488, 73] width 11 height 5
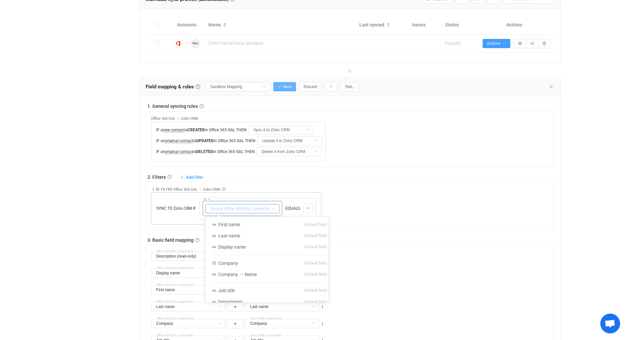
click at [243, 207] on input "text" at bounding box center [242, 208] width 74 height 9
click at [243, 247] on span "Display name" at bounding box center [231, 246] width 27 height 5
type input "Display name"
click at [308, 207] on icon at bounding box center [308, 208] width 4 height 4
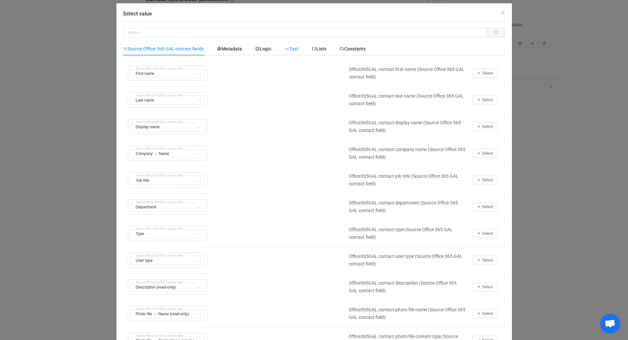
click at [0, 0] on span "Text" at bounding box center [0, 0] width 0 height 0
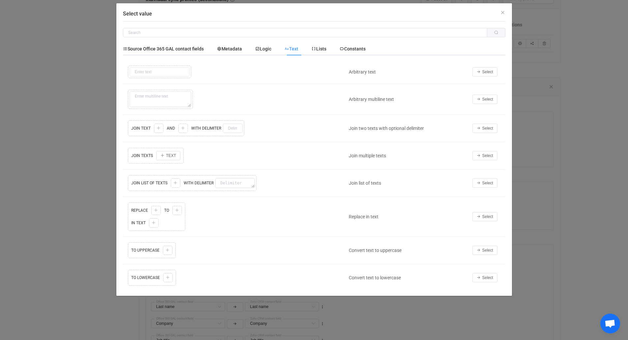
click at [166, 72] on div "Copy Cut Replace TYPE MISMATCH Select value" at bounding box center [234, 72] width 216 height 16
click at [487, 72] on span "Select" at bounding box center [488, 72] width 11 height 5
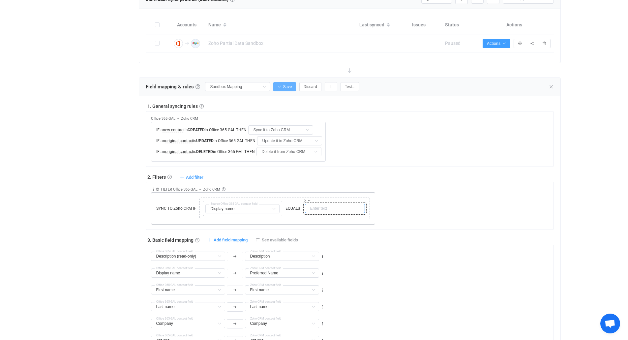
click at [323, 209] on input "text" at bounding box center [335, 208] width 60 height 9
type input "[PERSON_NAME]"
click at [283, 85] on button "Save" at bounding box center [284, 86] width 23 height 9
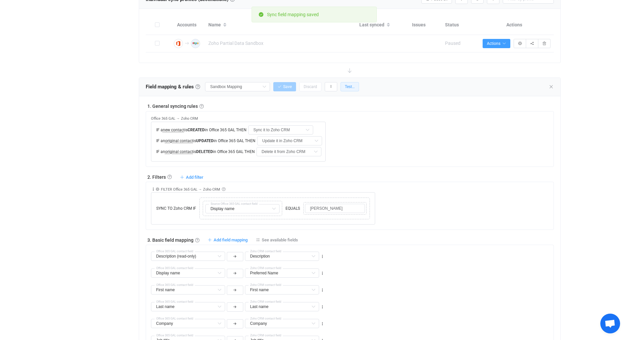
click at [347, 87] on span "Test…" at bounding box center [350, 86] width 10 height 5
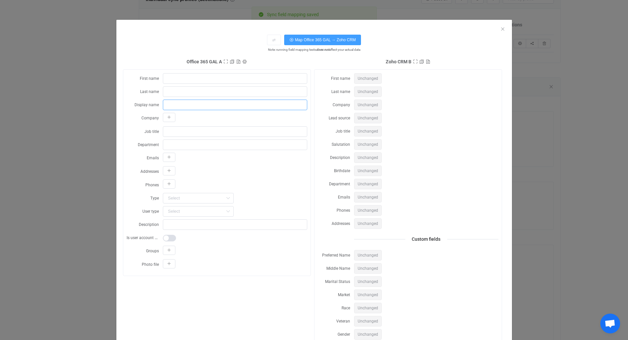
click at [170, 106] on input "dialog" at bounding box center [235, 105] width 144 height 11
type input "[PERSON_NAME]"
click at [326, 40] on span "Map Office 365 GAL → Zoho CRM" at bounding box center [325, 40] width 61 height 5
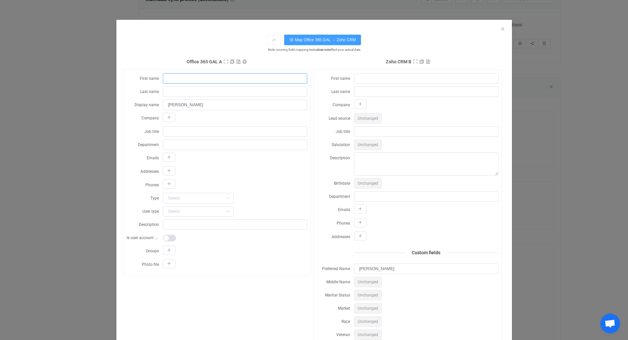
click at [190, 78] on input "dialog" at bounding box center [235, 78] width 144 height 11
type input "Darryl"
type input "Davis"
click at [313, 39] on span "Map Office 365 GAL → Zoho CRM" at bounding box center [325, 40] width 61 height 5
type input "Darryl"
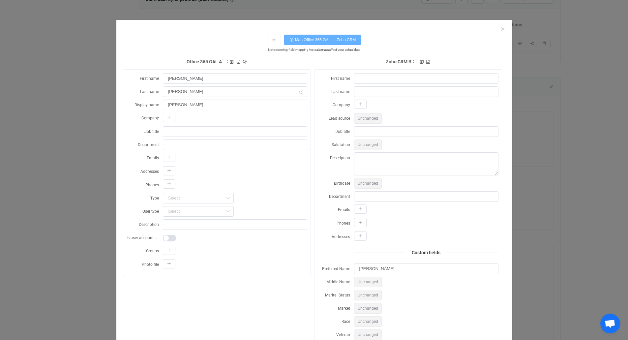
type input "Davis"
click at [500, 30] on icon "Close" at bounding box center [502, 28] width 5 height 5
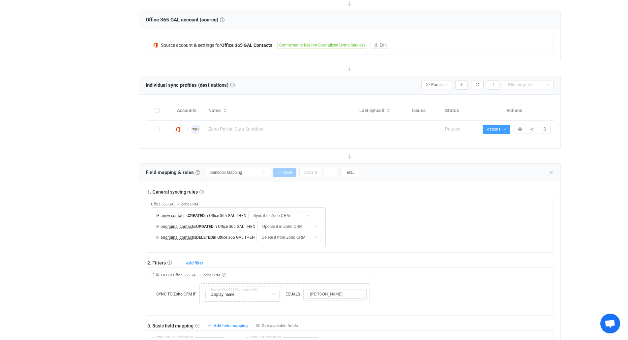
scroll to position [120, 0]
click at [333, 171] on button "button" at bounding box center [331, 172] width 13 height 9
click at [516, 192] on div "1. General syncing rules General syncing rules Control how SyncPengin reacts to…" at bounding box center [350, 192] width 408 height 7
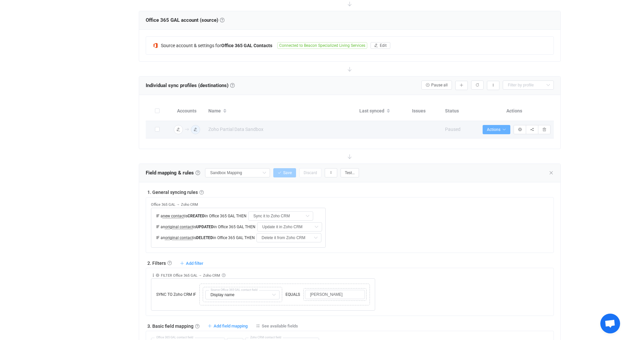
click at [502, 128] on icon "button" at bounding box center [504, 130] width 4 height 4
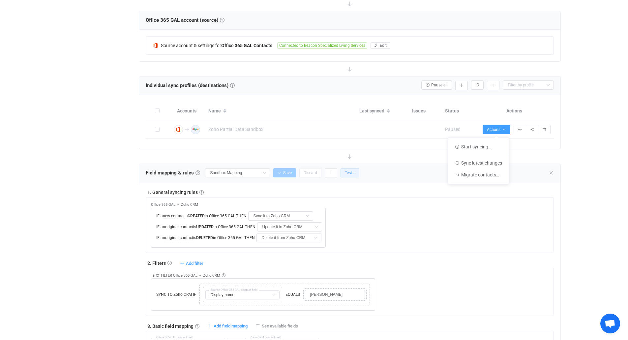
click at [352, 171] on span "Test…" at bounding box center [350, 173] width 10 height 5
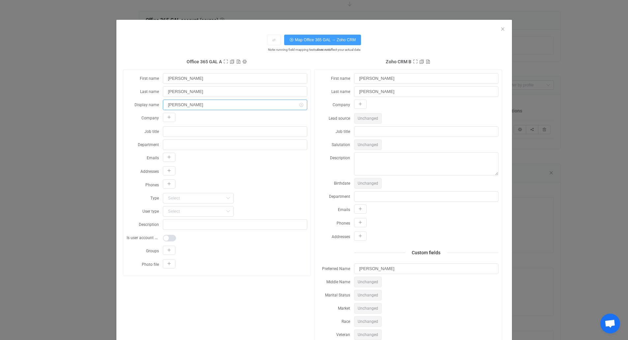
click at [197, 105] on input "[PERSON_NAME]" at bounding box center [235, 105] width 144 height 11
type input "chris lorincz"
click at [309, 38] on span "Map Office 365 GAL → Zoho CRM" at bounding box center [325, 40] width 61 height 5
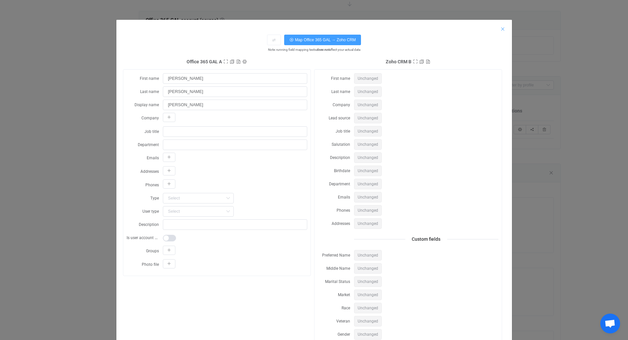
click at [500, 28] on icon "Close" at bounding box center [502, 28] width 5 height 5
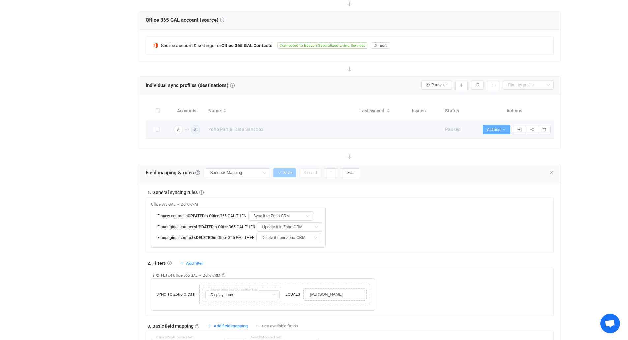
click at [498, 128] on span "Actions" at bounding box center [496, 129] width 19 height 5
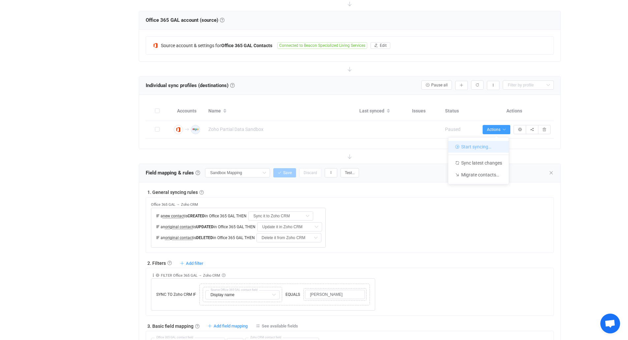
click at [492, 142] on li "Start syncing…" at bounding box center [479, 147] width 60 height 12
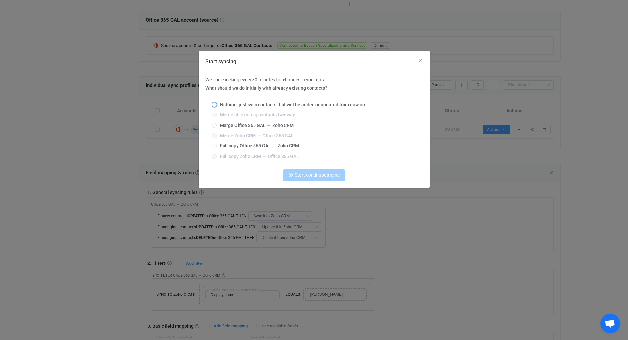
click at [248, 105] on span "Nothing, just sync contacts that will be added or updated from now on" at bounding box center [291, 104] width 148 height 5
click at [217, 105] on input "Nothing, just sync contacts that will be added or updated from now on" at bounding box center [214, 104] width 5 height 5
radio input "true"
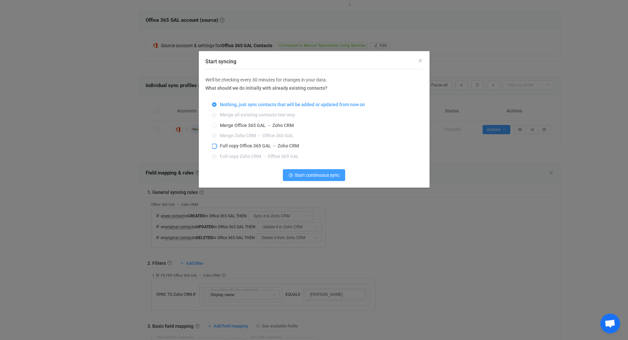
click at [226, 146] on span "Full copy Office 365 GAL → Zoho CRM" at bounding box center [258, 145] width 82 height 5
click at [217, 146] on input "Full copy Office 365 GAL → Zoho CRM" at bounding box center [214, 146] width 5 height 5
radio input "true"
radio input "false"
radio input "true"
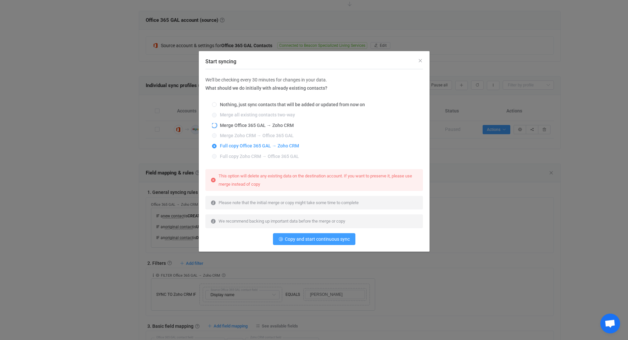
click at [251, 124] on span "Merge Office 365 GAL → Zoho CRM" at bounding box center [255, 125] width 77 height 5
click at [217, 124] on input "Merge Office 365 GAL → Zoho CRM" at bounding box center [214, 125] width 5 height 5
radio input "true"
radio input "false"
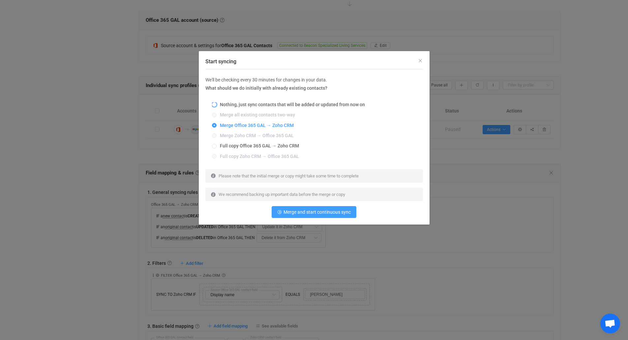
click at [254, 105] on span "Nothing, just sync contacts that will be added or updated from now on" at bounding box center [291, 104] width 148 height 5
click at [217, 105] on input "Nothing, just sync contacts that will be added or updated from now on" at bounding box center [214, 104] width 5 height 5
radio input "true"
radio input "false"
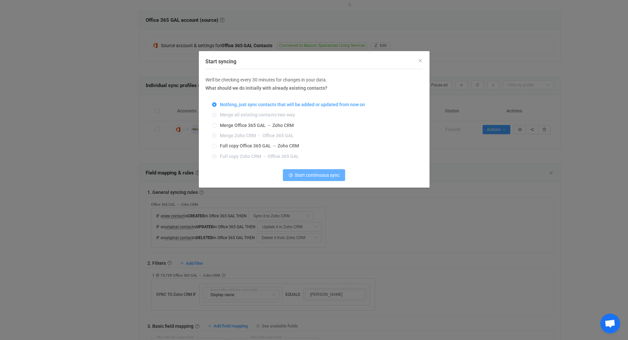
click at [319, 173] on button "Start continuous sync" at bounding box center [314, 175] width 62 height 12
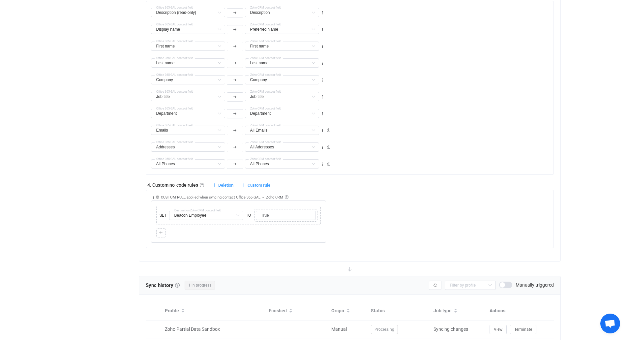
scroll to position [481, 0]
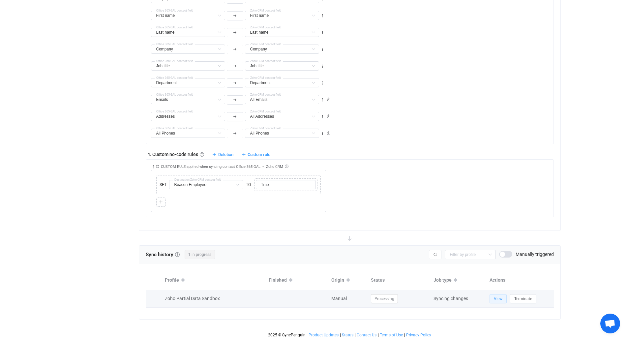
click at [499, 298] on span "View" at bounding box center [498, 299] width 9 height 5
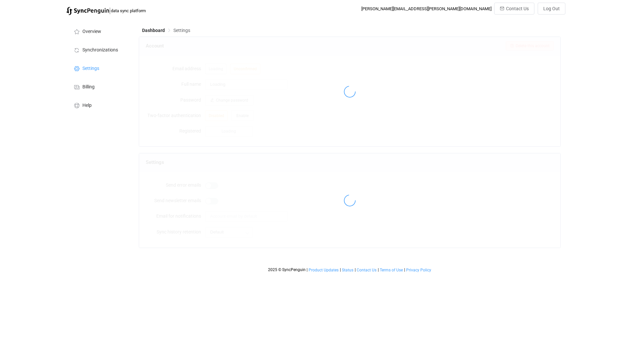
type input "Chris Lorincz"
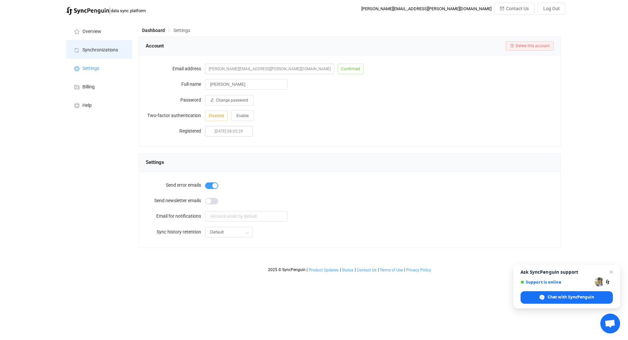
click at [96, 50] on span "Synchronizations" at bounding box center [100, 49] width 36 height 5
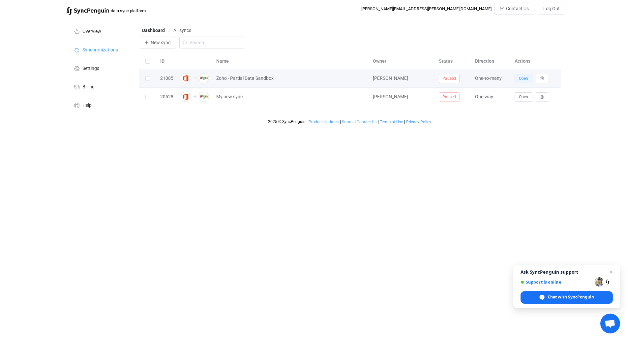
click at [526, 81] on span "Open" at bounding box center [523, 78] width 9 height 5
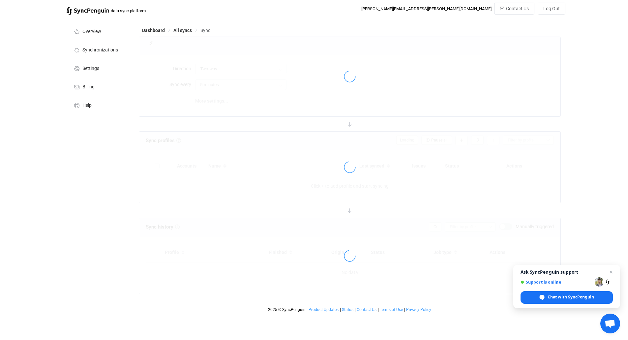
type input "Office 365 GAL → Zoho CRM (one to many)"
type input "30 minutes"
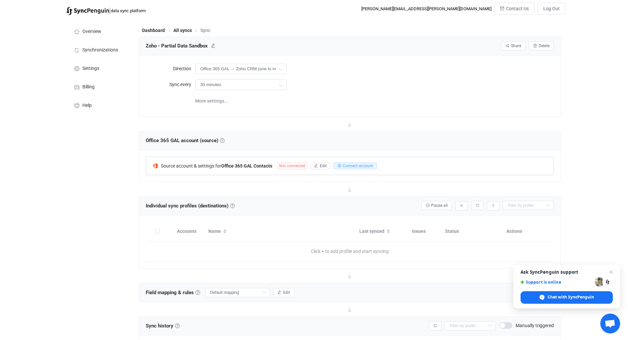
click at [292, 166] on span "Not connected" at bounding box center [292, 166] width 30 height 7
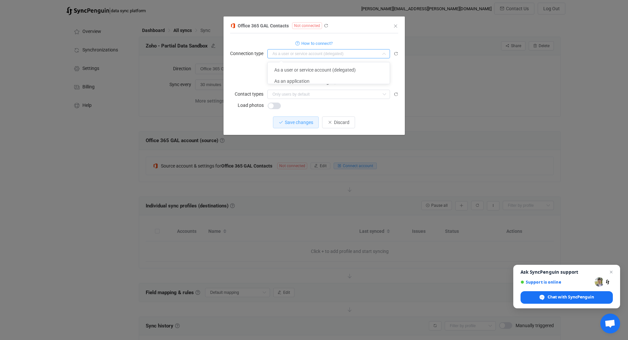
click at [290, 54] on input "dialog" at bounding box center [328, 53] width 123 height 9
click at [299, 81] on span "As an application" at bounding box center [291, 80] width 35 height 5
type input "As an application"
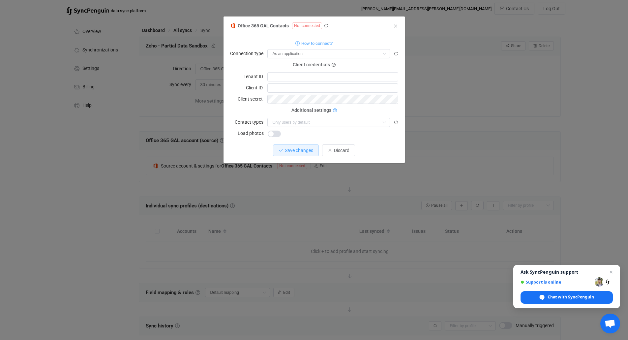
click at [334, 109] on icon "dialog" at bounding box center [335, 111] width 4 height 4
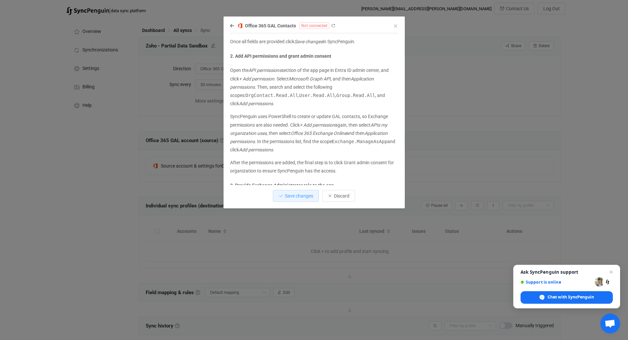
scroll to position [349, 0]
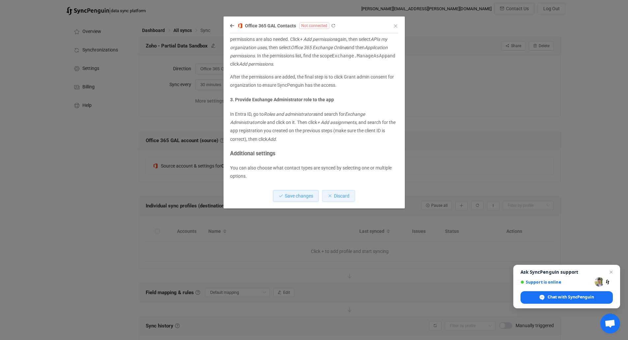
click at [336, 197] on span "Discard" at bounding box center [342, 195] width 16 height 5
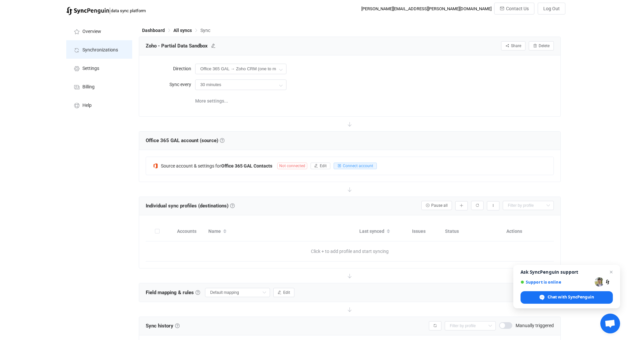
click at [98, 46] on li "Synchronizations" at bounding box center [99, 49] width 66 height 18
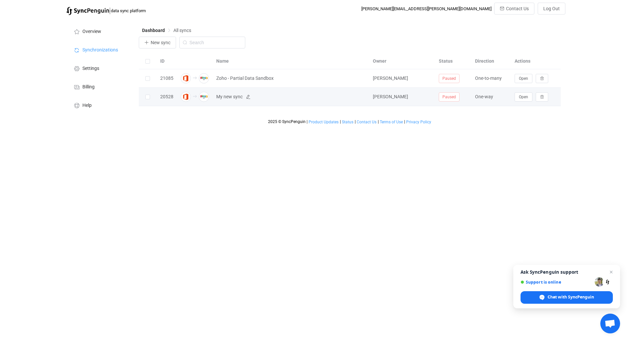
click at [227, 99] on span "My new sync" at bounding box center [229, 97] width 26 height 8
click at [249, 99] on icon at bounding box center [248, 97] width 5 height 5
click at [364, 99] on icon at bounding box center [364, 97] width 5 height 5
click at [527, 99] on span "Open" at bounding box center [523, 97] width 9 height 5
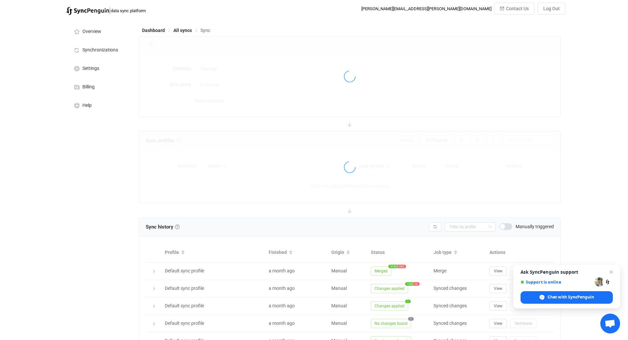
type input "Office 365 GAL → Zoho CRM"
type input "30 minutes"
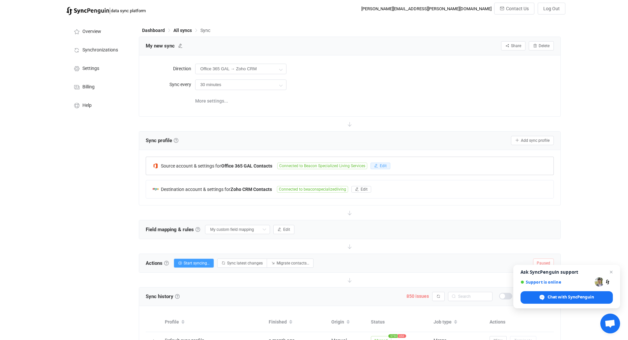
click at [386, 165] on span "Edit" at bounding box center [383, 166] width 7 height 5
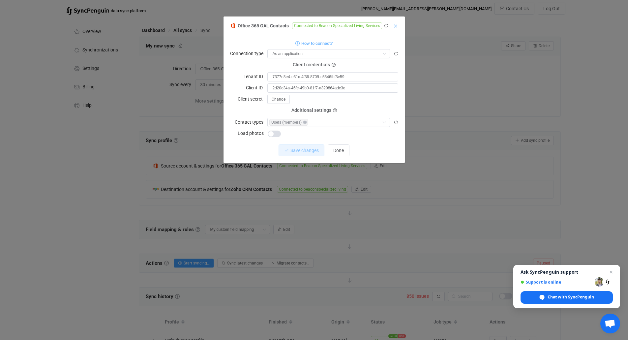
click at [396, 26] on icon "Close" at bounding box center [395, 25] width 5 height 5
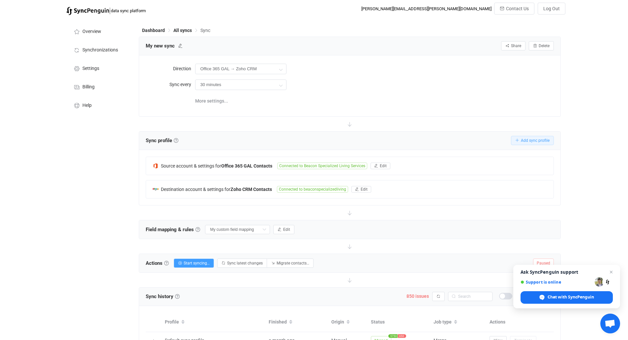
click at [539, 141] on span "Add sync profile" at bounding box center [535, 140] width 29 height 5
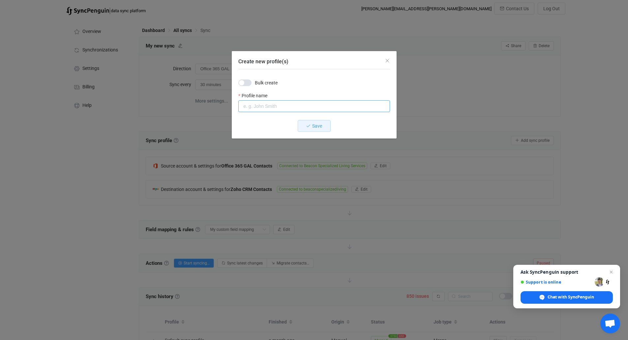
click at [324, 111] on input "Create new profile(s)" at bounding box center [314, 106] width 152 height 12
click at [293, 106] on input "Create new profile(s)" at bounding box center [314, 106] width 152 height 12
type input "Z"
type input "Zoho Partial Data Sandbox"
click at [314, 126] on span "Save" at bounding box center [317, 125] width 10 height 5
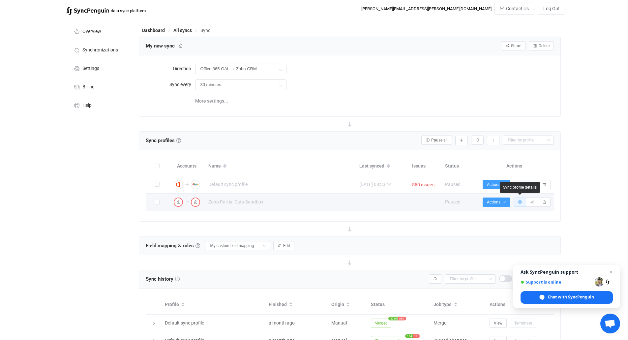
click at [522, 204] on button "button" at bounding box center [520, 202] width 13 height 9
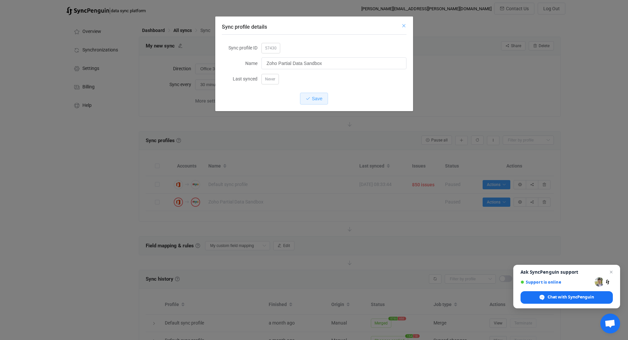
click at [405, 27] on icon "Close" at bounding box center [403, 25] width 5 height 5
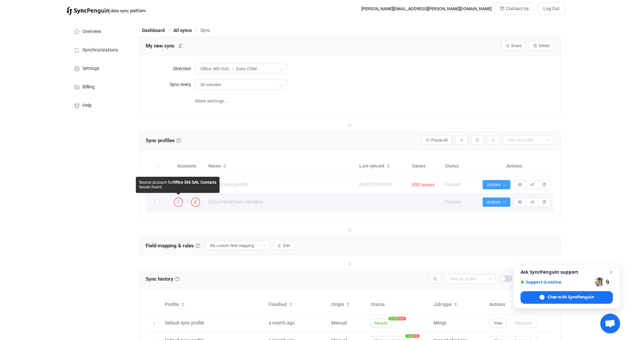
click at [178, 202] on icon "button" at bounding box center [178, 202] width 4 height 4
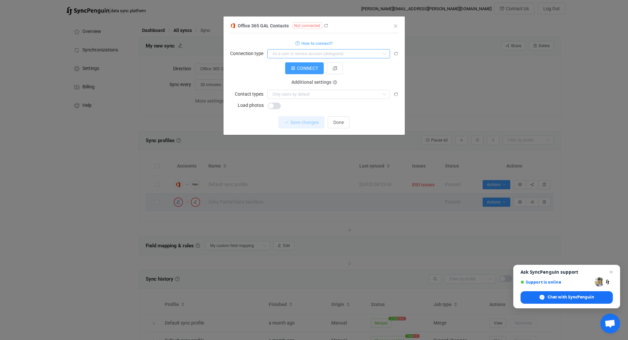
click at [293, 54] on input "dialog" at bounding box center [328, 53] width 123 height 9
click at [292, 82] on span "As an application" at bounding box center [291, 80] width 35 height 5
type input "As an application"
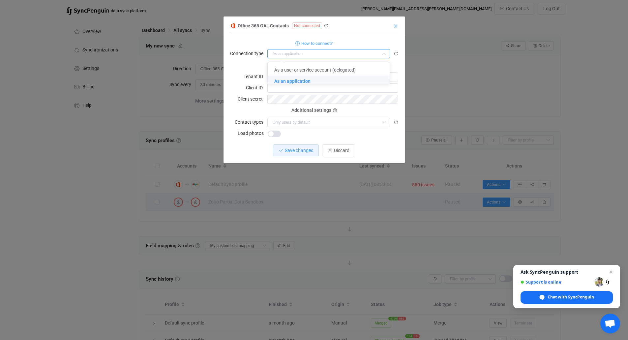
click at [396, 24] on icon "Close" at bounding box center [395, 25] width 5 height 5
type input "As an application"
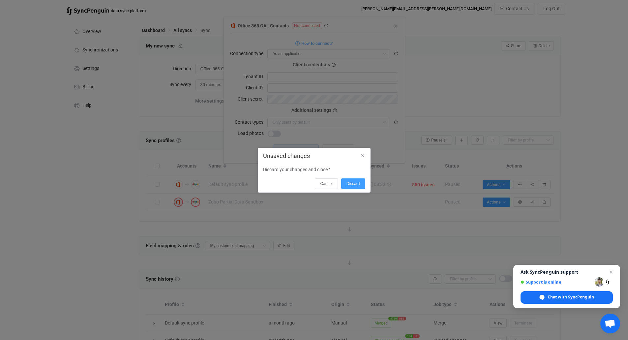
click at [360, 26] on div "Unsaved changes Discard your changes and close? Cancel Discard" at bounding box center [314, 170] width 628 height 340
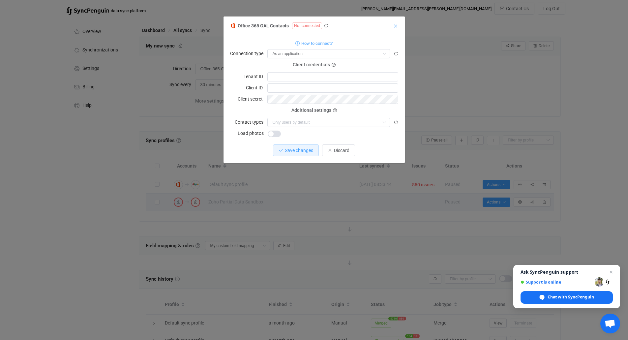
click at [394, 28] on icon "Close" at bounding box center [395, 25] width 5 height 5
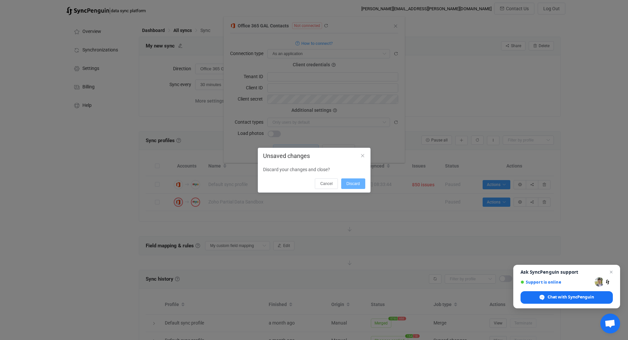
click at [348, 183] on span "Discard" at bounding box center [354, 183] width 14 height 5
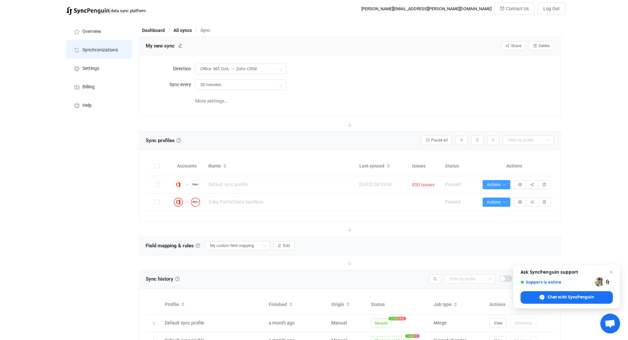
click at [113, 48] on span "Synchronizations" at bounding box center [100, 49] width 36 height 5
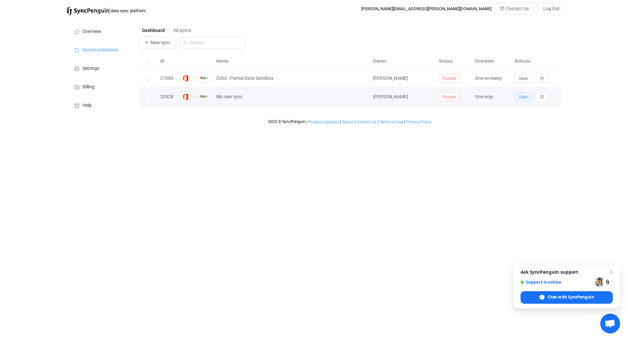
click at [524, 98] on span "Open" at bounding box center [523, 97] width 9 height 5
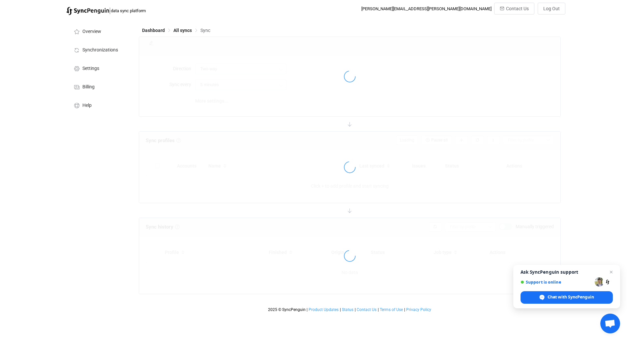
type input "Office 365 GAL → Zoho CRM"
type input "30 minutes"
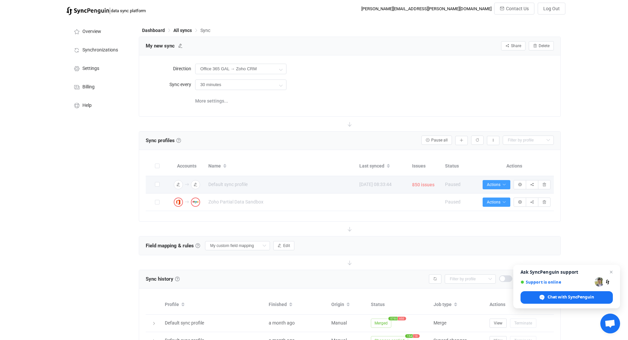
click at [421, 185] on span "850 issues" at bounding box center [423, 185] width 22 height 8
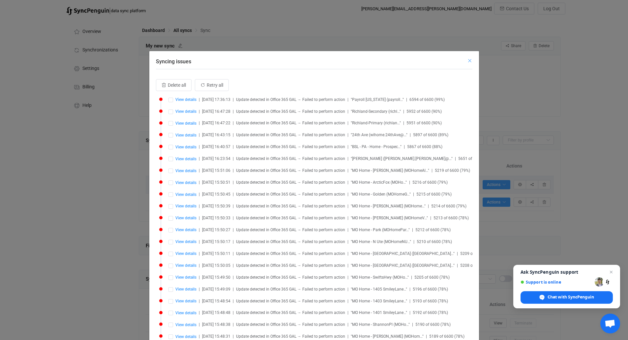
click at [468, 60] on icon "Close" at bounding box center [469, 60] width 5 height 5
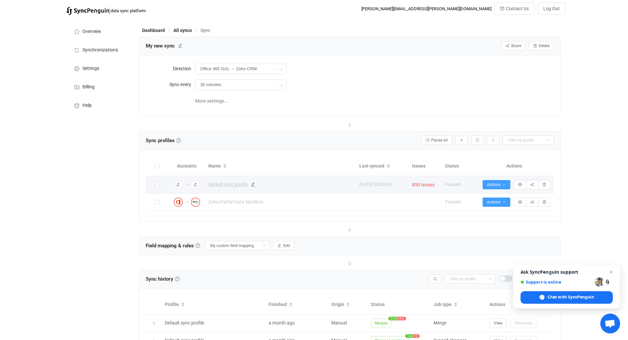
click at [223, 182] on span "Default sync profile" at bounding box center [227, 185] width 39 height 8
type input "Default sync profile"
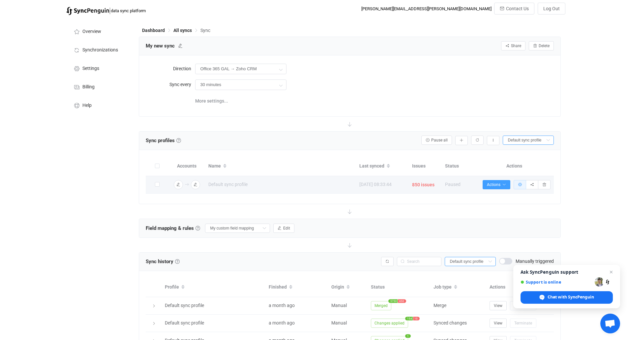
click at [520, 185] on icon "button" at bounding box center [520, 185] width 4 height 4
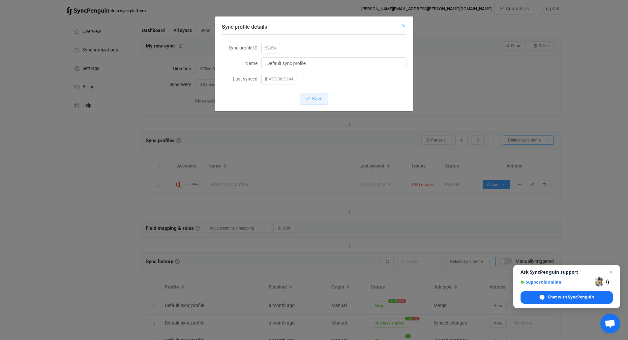
click at [406, 25] on icon "Close" at bounding box center [403, 25] width 5 height 5
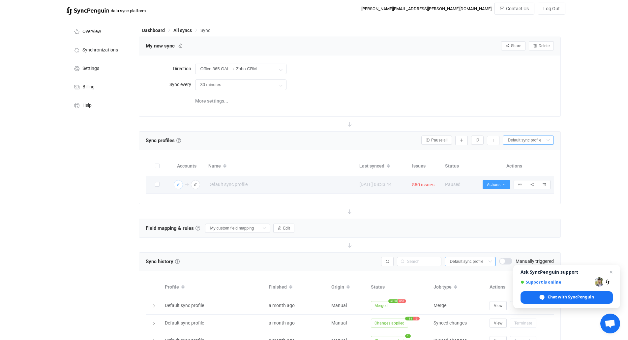
click at [178, 184] on icon "button" at bounding box center [178, 185] width 4 height 4
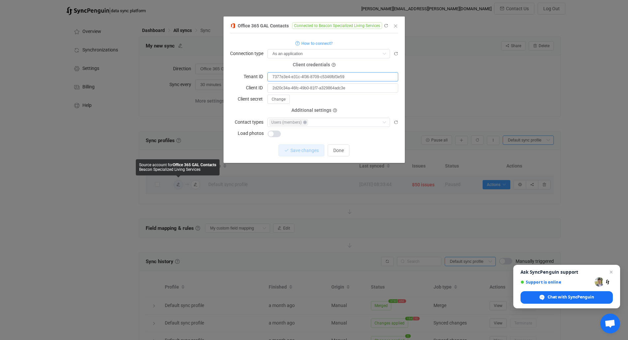
click at [285, 77] on input "7377e3e4-e31c-4f36-8709-c5346fbf3e59" at bounding box center [332, 76] width 131 height 9
click at [299, 90] on input "2d20c34a-46fc-49b0-81f7-a329864adc3e" at bounding box center [332, 87] width 131 height 9
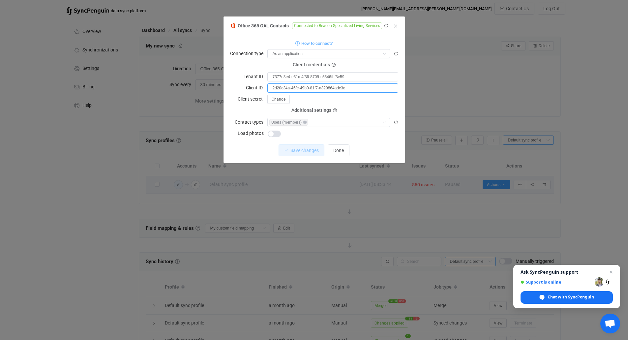
click at [299, 90] on input "2d20c34a-46fc-49b0-81f7-a329864adc3e" at bounding box center [332, 87] width 131 height 9
click at [365, 102] on div "Change" at bounding box center [332, 99] width 131 height 10
click at [387, 25] on icon "dialog" at bounding box center [386, 25] width 5 height 5
click at [273, 132] on span "dialog" at bounding box center [274, 134] width 13 height 7
click at [351, 149] on button "Discard" at bounding box center [338, 150] width 33 height 12
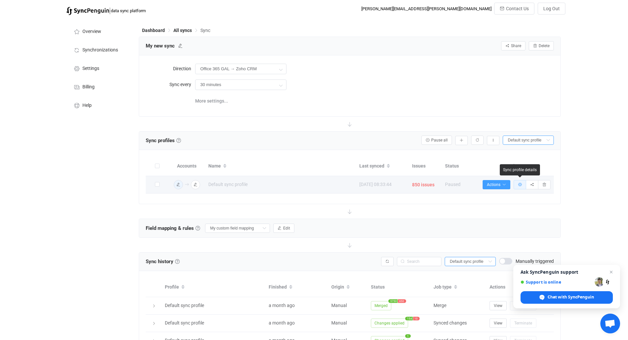
click at [519, 185] on icon "button" at bounding box center [520, 185] width 4 height 4
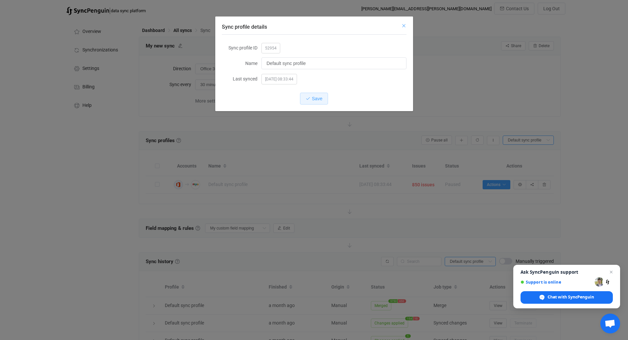
click at [406, 27] on icon "Close" at bounding box center [403, 25] width 5 height 5
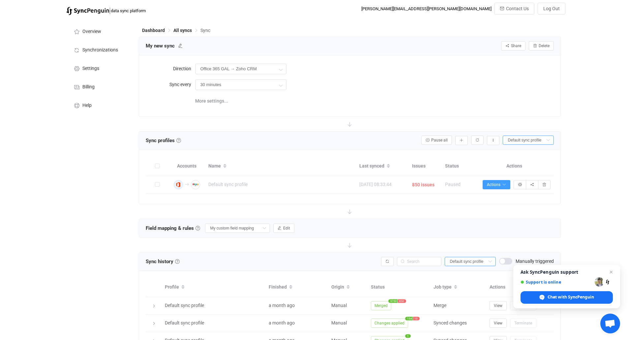
click at [181, 185] on button "button" at bounding box center [178, 184] width 9 height 9
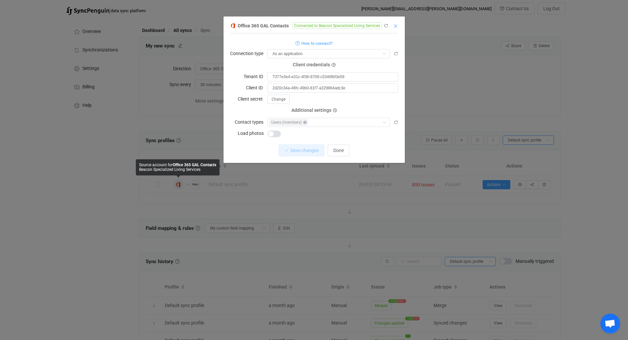
click at [398, 28] on icon "Close" at bounding box center [395, 25] width 5 height 5
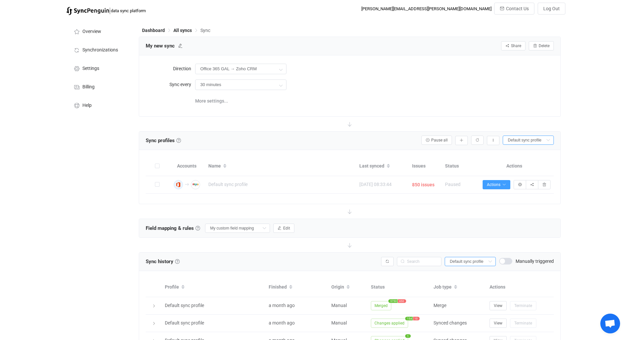
click at [178, 184] on icon "button" at bounding box center [178, 185] width 4 height 4
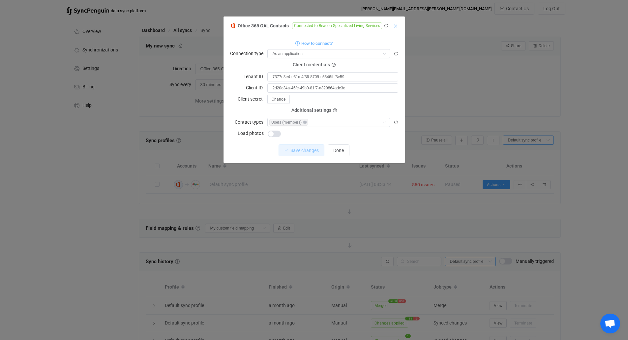
click at [395, 27] on icon "Close" at bounding box center [395, 25] width 5 height 5
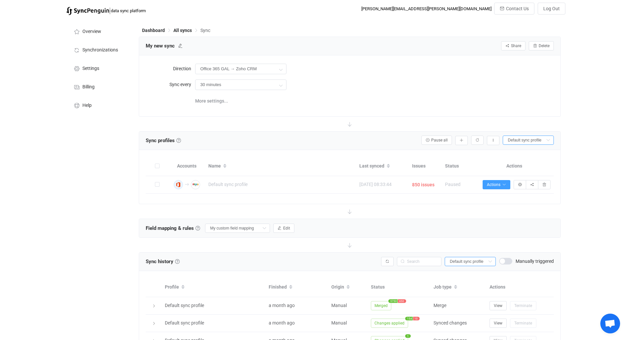
click at [179, 184] on icon "button" at bounding box center [178, 185] width 4 height 4
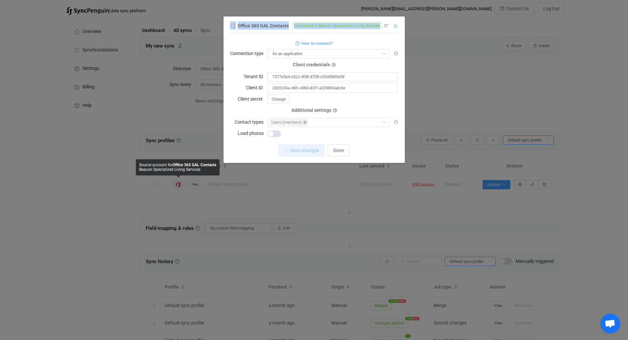
click at [396, 23] on div "Office 365 GAL Contacts Connected to Beacon Specialized Living Services 1 { { "…" at bounding box center [314, 89] width 181 height 146
click at [395, 25] on icon "Close" at bounding box center [395, 25] width 5 height 5
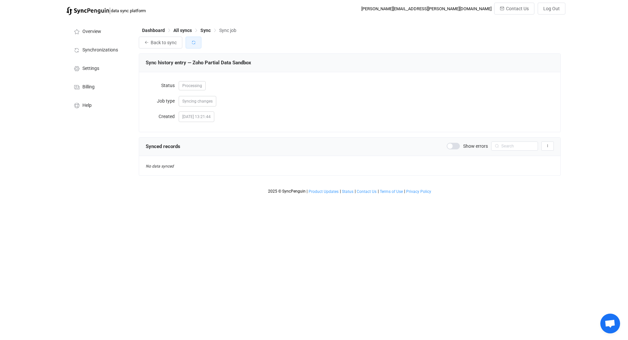
click at [191, 43] on button "button" at bounding box center [194, 43] width 16 height 12
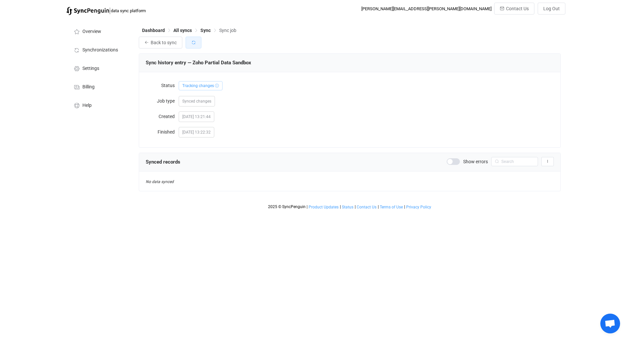
click at [196, 44] on icon "button" at bounding box center [193, 42] width 5 height 5
click at [220, 213] on html "| data sync platform christopher.lorincz@beaconspecialized.org Contact Us Log O…" at bounding box center [314, 106] width 628 height 213
click at [192, 45] on icon "button" at bounding box center [193, 42] width 5 height 5
click at [194, 43] on icon "button" at bounding box center [193, 42] width 5 height 5
click at [195, 41] on icon "button" at bounding box center [193, 42] width 5 height 5
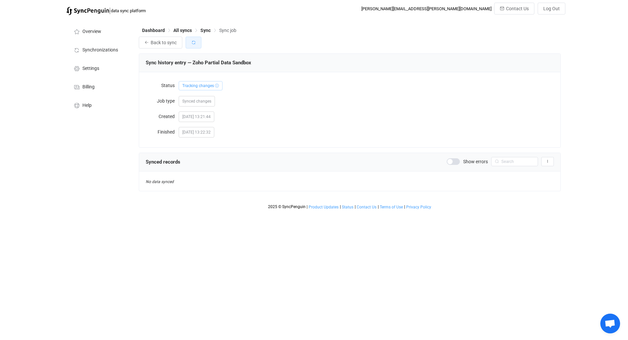
click at [192, 43] on icon "button" at bounding box center [193, 42] width 5 height 5
click at [187, 43] on button "button" at bounding box center [194, 43] width 16 height 12
click at [189, 39] on button "button" at bounding box center [194, 43] width 16 height 12
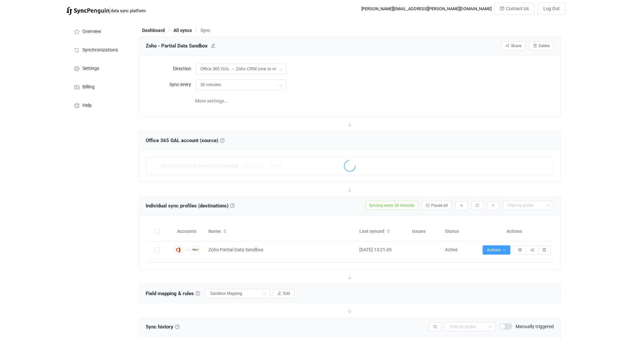
scroll to position [72, 0]
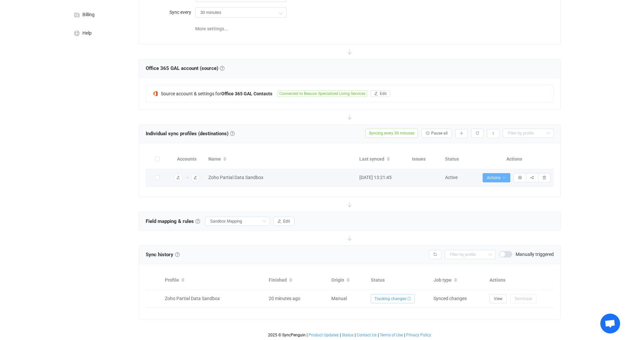
click at [503, 174] on button "Actions" at bounding box center [497, 177] width 28 height 9
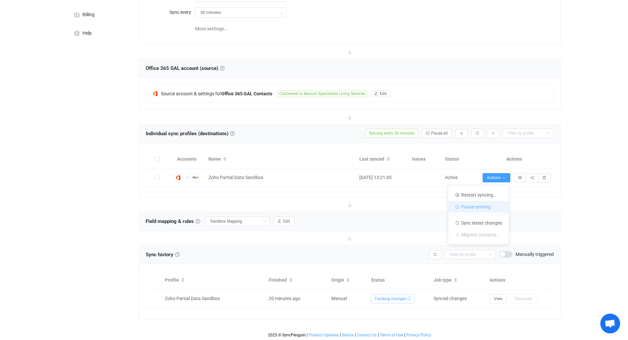
click at [476, 207] on li "Pause syncing" at bounding box center [479, 207] width 60 height 12
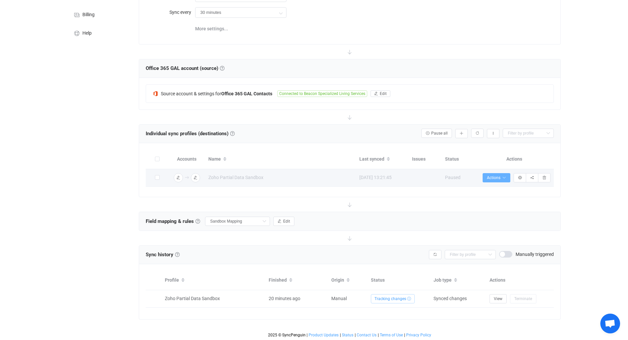
click at [503, 174] on button "Actions" at bounding box center [497, 177] width 28 height 9
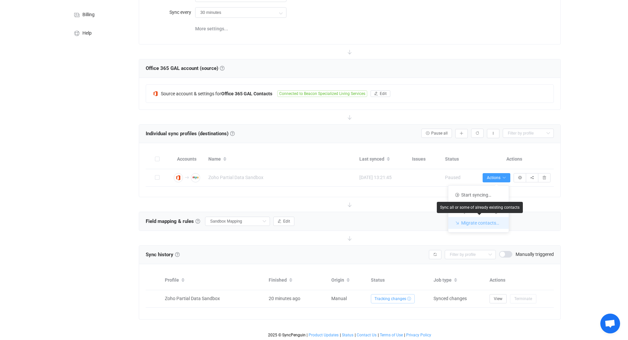
click at [483, 223] on li "Migrate contacts…" at bounding box center [479, 223] width 60 height 12
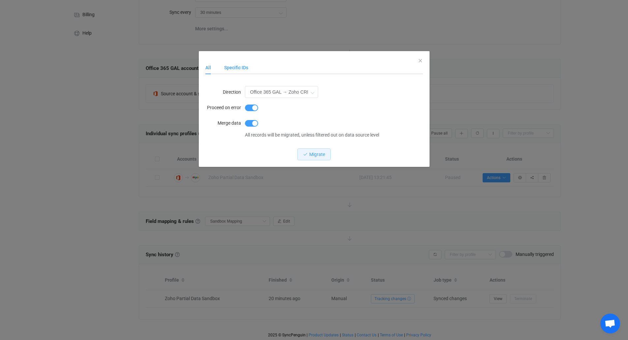
click at [228, 67] on div "Specific IDs" at bounding box center [233, 67] width 31 height 13
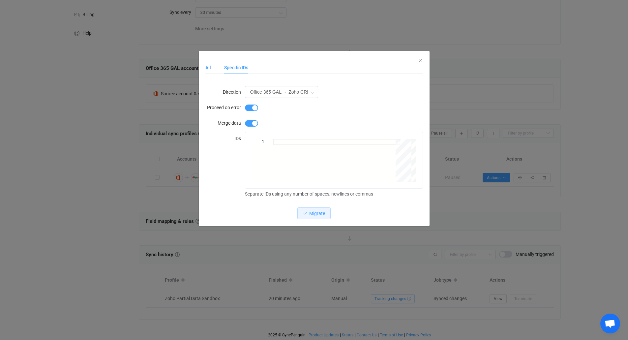
click at [210, 67] on div "All" at bounding box center [211, 67] width 12 height 13
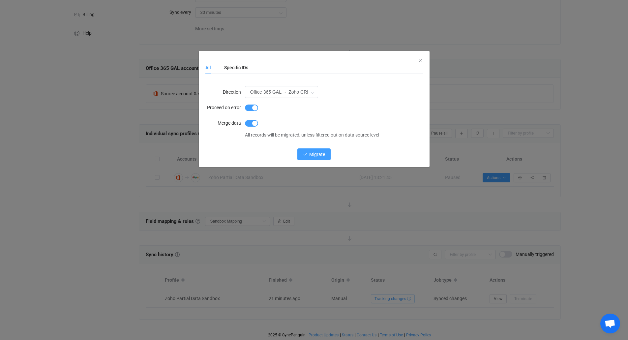
click at [321, 153] on span "Migrate" at bounding box center [317, 154] width 16 height 5
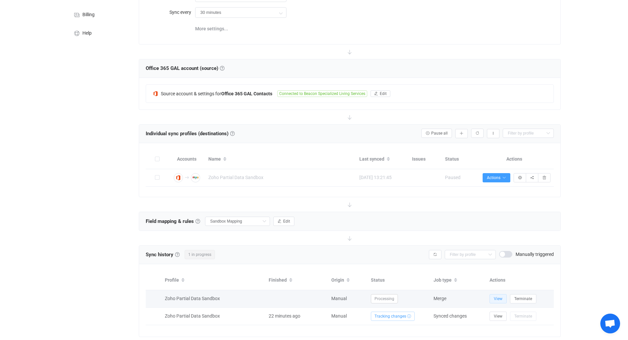
click at [500, 297] on span "View" at bounding box center [498, 299] width 9 height 5
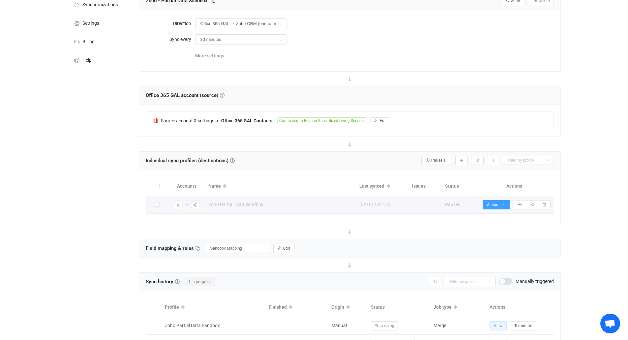
scroll to position [90, 0]
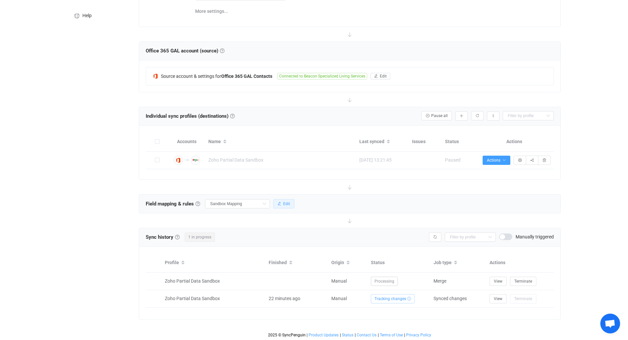
click at [285, 203] on span "Edit" at bounding box center [286, 204] width 7 height 5
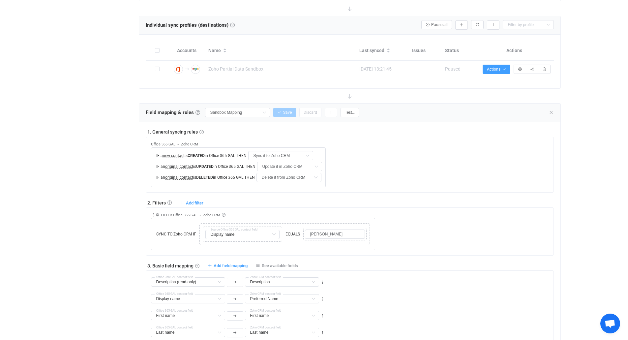
scroll to position [189, 0]
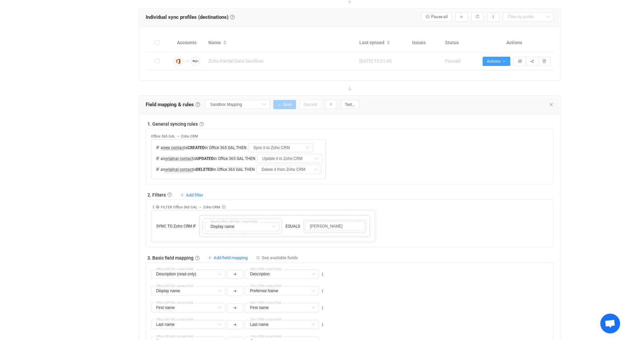
click at [554, 105] on icon at bounding box center [551, 104] width 5 height 5
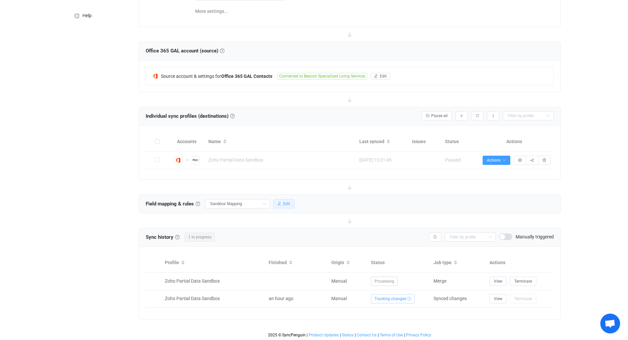
click at [286, 200] on button "Edit" at bounding box center [283, 203] width 21 height 9
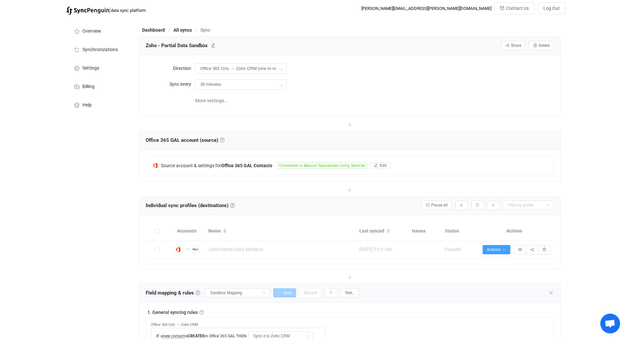
scroll to position [0, 0]
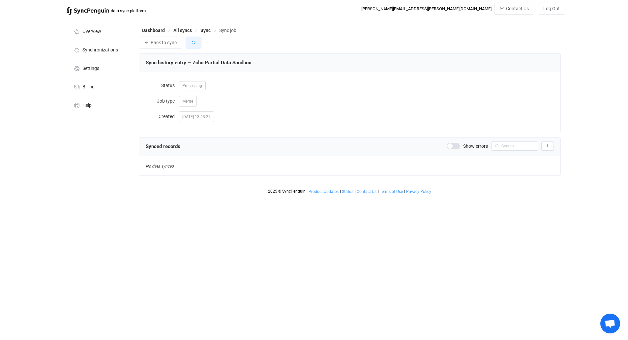
click at [198, 43] on button "button" at bounding box center [194, 43] width 16 height 12
click at [195, 44] on icon "button" at bounding box center [193, 42] width 5 height 5
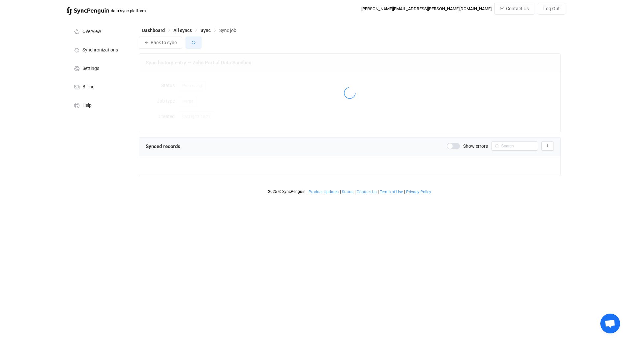
click at [195, 44] on icon "button" at bounding box center [193, 42] width 5 height 5
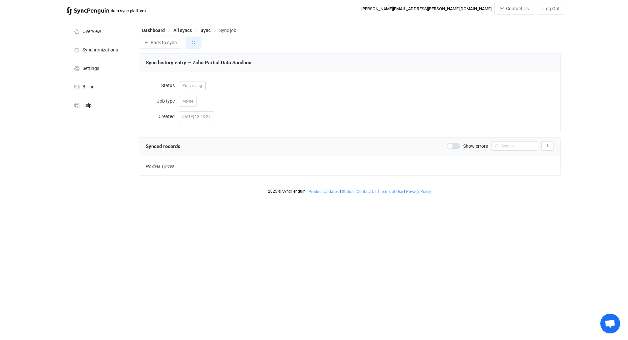
click at [195, 44] on icon "button" at bounding box center [193, 42] width 5 height 5
click at [190, 42] on button "button" at bounding box center [194, 43] width 16 height 12
click at [193, 43] on icon "button" at bounding box center [193, 42] width 5 height 5
click at [192, 45] on icon "button" at bounding box center [193, 42] width 5 height 5
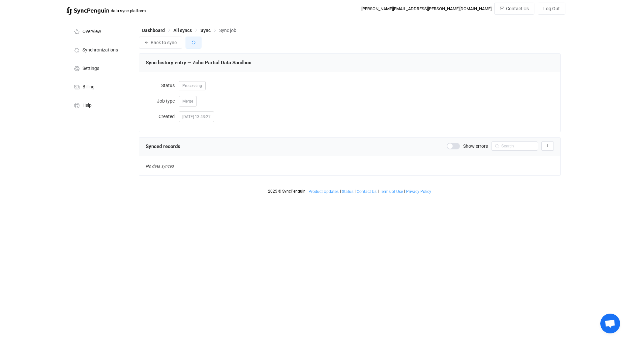
click at [192, 43] on icon "button" at bounding box center [193, 42] width 5 height 5
click at [191, 45] on icon "button" at bounding box center [193, 42] width 5 height 5
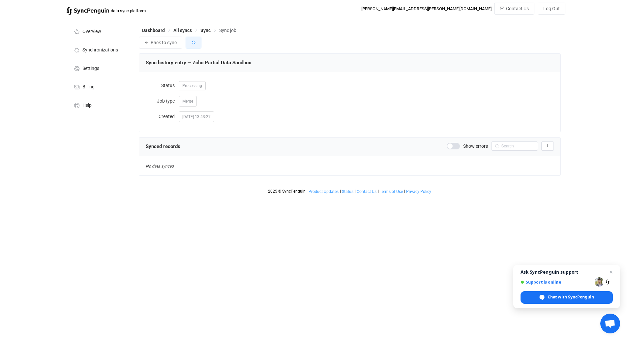
click at [199, 41] on button "button" at bounding box center [194, 43] width 16 height 12
click at [200, 43] on button "button" at bounding box center [194, 43] width 16 height 12
click at [194, 42] on icon "button" at bounding box center [193, 42] width 5 height 5
click at [453, 145] on span at bounding box center [453, 146] width 13 height 7
click at [197, 46] on button "button" at bounding box center [194, 43] width 16 height 12
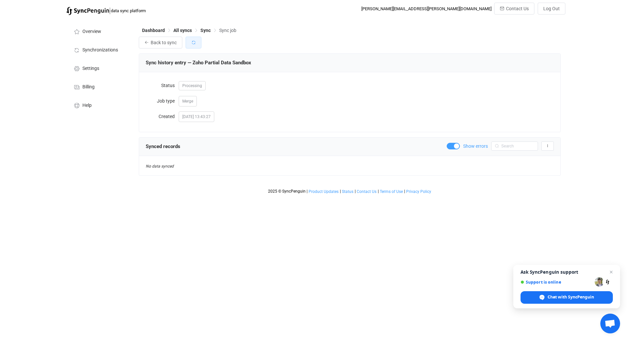
click at [196, 44] on button "button" at bounding box center [194, 43] width 16 height 12
click at [196, 43] on button "button" at bounding box center [194, 43] width 16 height 12
click at [193, 42] on icon "button" at bounding box center [193, 42] width 5 height 5
click at [187, 39] on button "button" at bounding box center [194, 43] width 16 height 12
click at [192, 40] on button "button" at bounding box center [194, 43] width 16 height 12
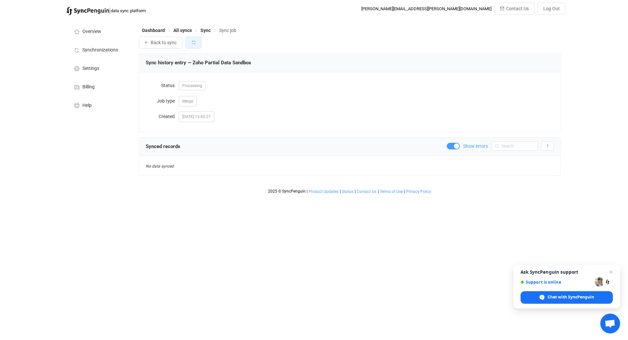
click at [196, 45] on button "button" at bounding box center [194, 43] width 16 height 12
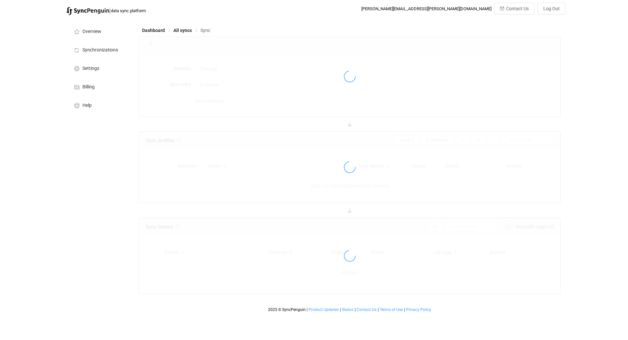
type input "Office 365 GAL → Zoho CRM (one to many)"
type input "30 minutes"
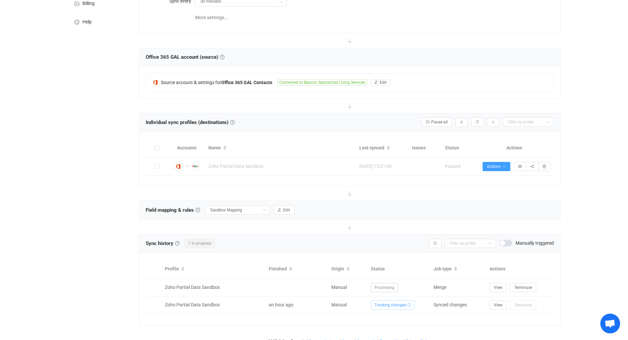
scroll to position [90, 0]
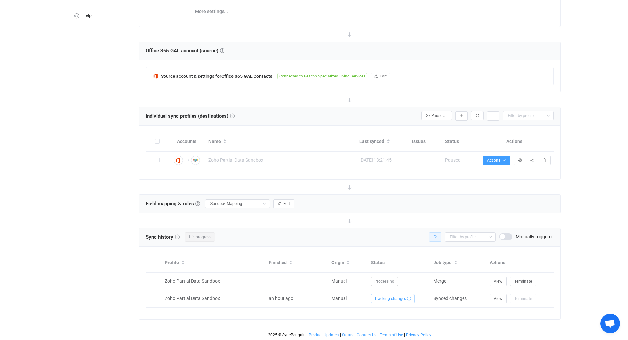
click at [431, 237] on button "button" at bounding box center [435, 237] width 13 height 9
click at [427, 237] on div "Sync history History Sync history All sync executions are recorded in the sync …" at bounding box center [350, 237] width 408 height 10
click at [432, 236] on button "button" at bounding box center [435, 237] width 13 height 9
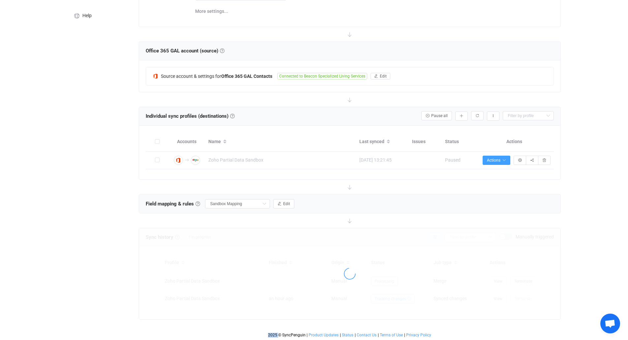
click at [432, 236] on div at bounding box center [350, 273] width 422 height 91
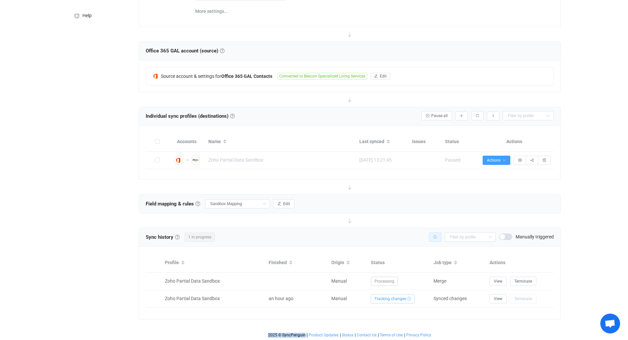
click at [432, 236] on button "button" at bounding box center [435, 237] width 13 height 9
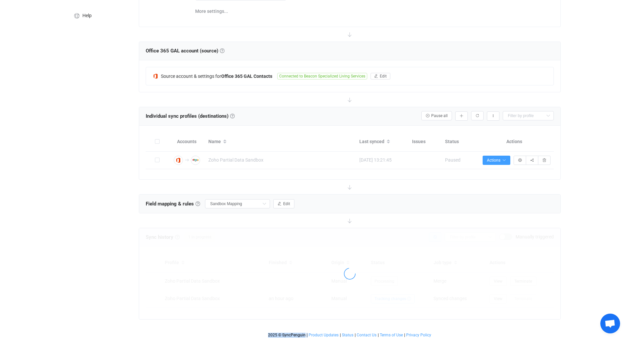
click at [432, 236] on div at bounding box center [350, 273] width 422 height 91
